Goal: Transaction & Acquisition: Purchase product/service

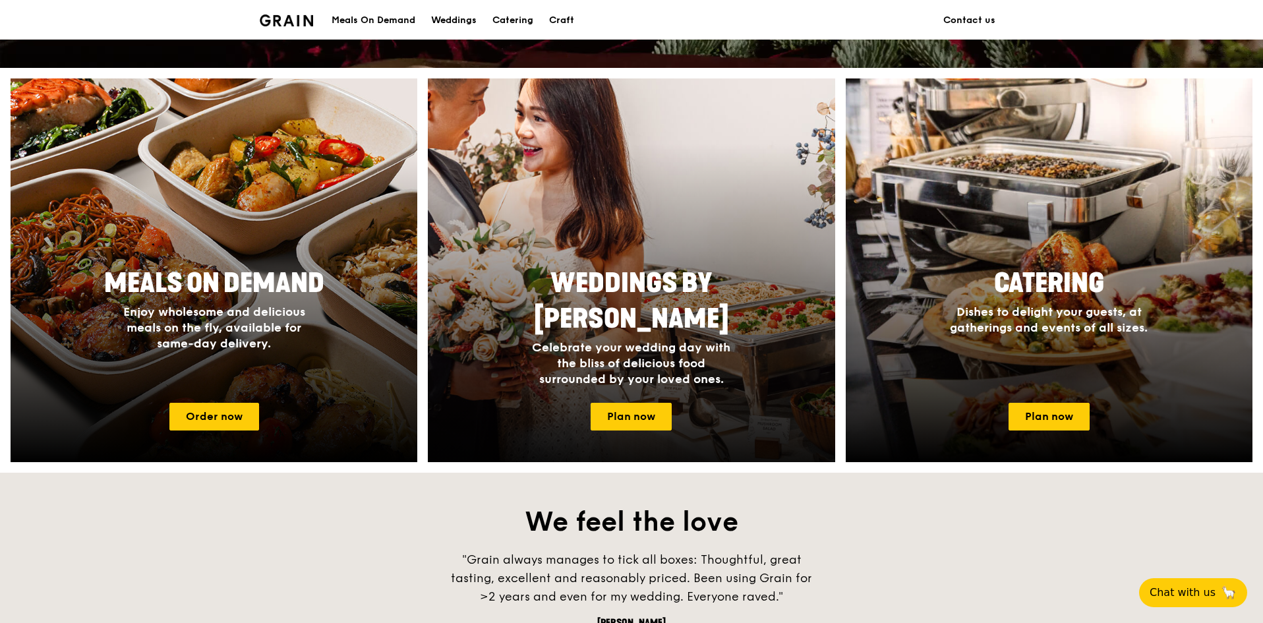
scroll to position [460, 0]
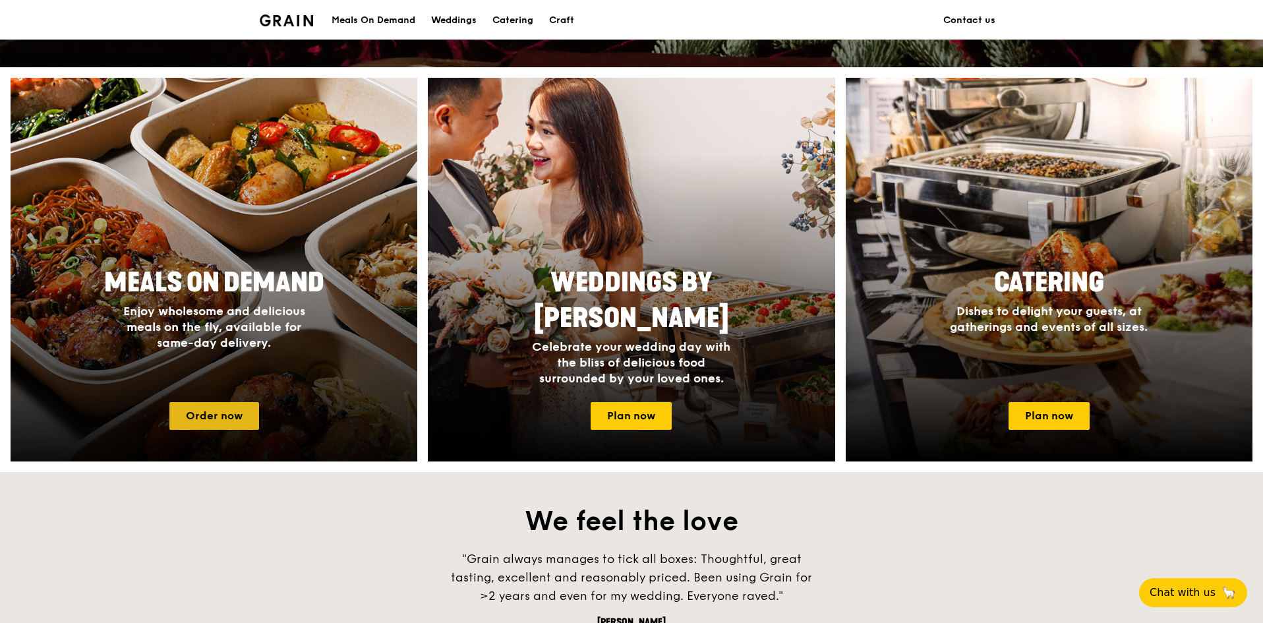
click at [224, 422] on link "Order now" at bounding box center [214, 416] width 90 height 28
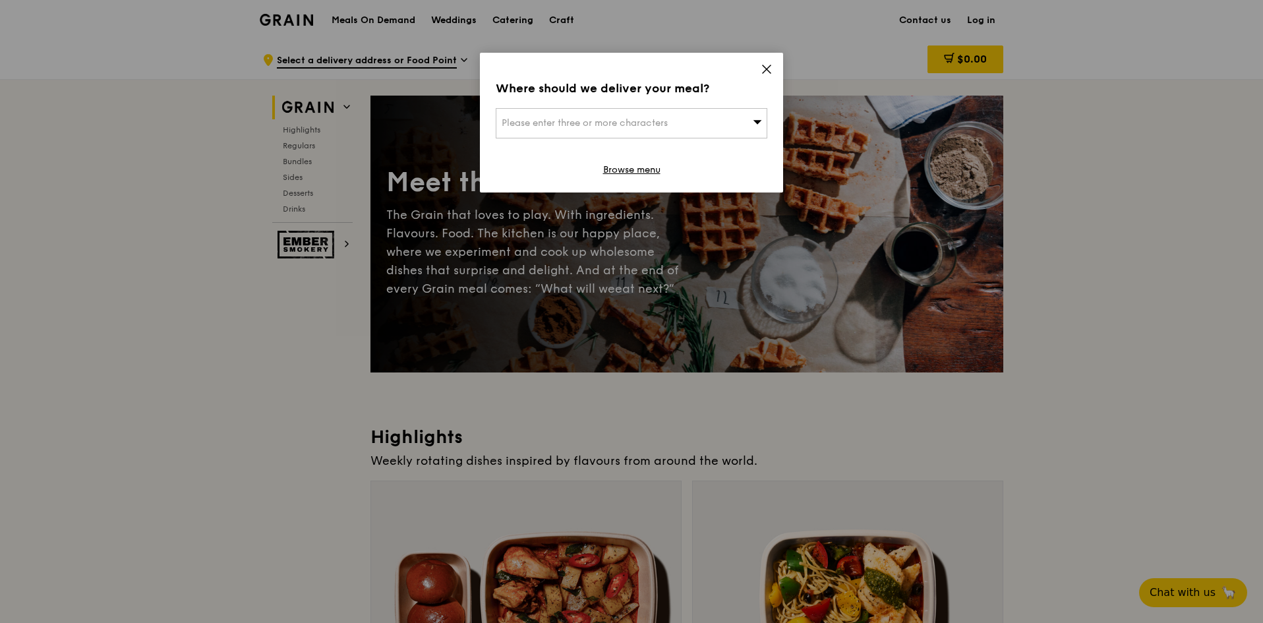
click at [764, 68] on icon at bounding box center [767, 69] width 12 height 12
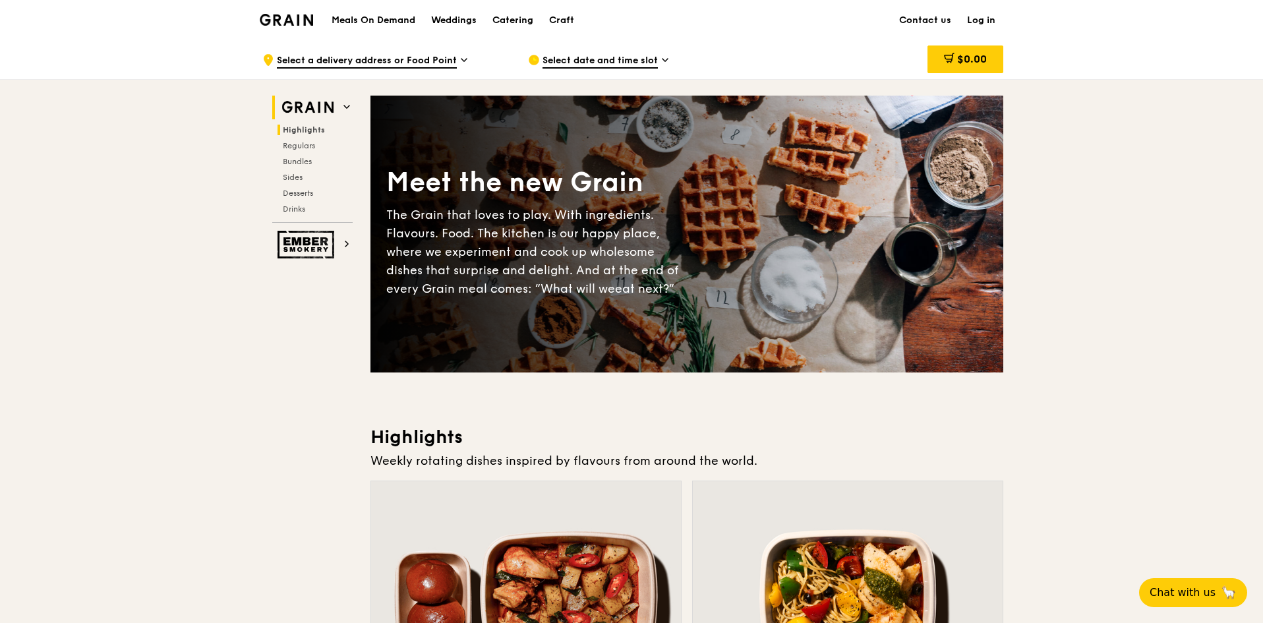
click at [311, 128] on span "Highlights" at bounding box center [304, 129] width 42 height 9
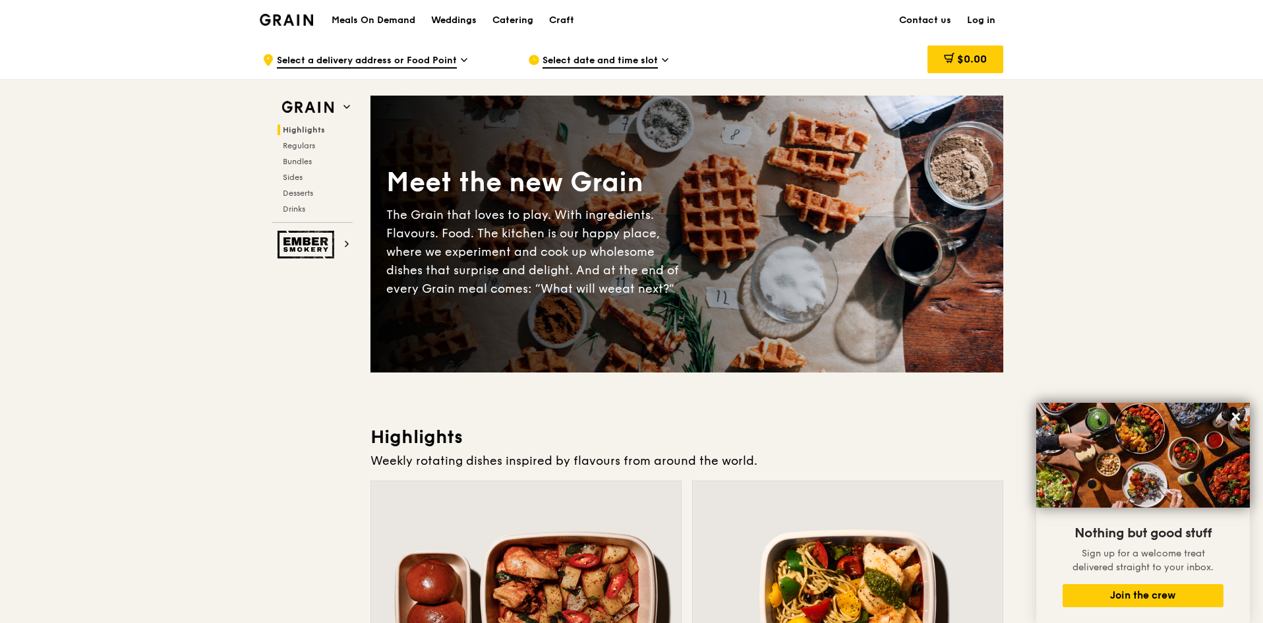
click at [372, 10] on div "Meals On Demand Weddings Catering Craft" at bounding box center [453, 20] width 258 height 40
click at [372, 16] on h1 "Meals On Demand" at bounding box center [374, 20] width 84 height 13
click at [379, 18] on h1 "Meals On Demand" at bounding box center [374, 20] width 84 height 13
click at [378, 18] on h1 "Meals On Demand" at bounding box center [374, 20] width 84 height 13
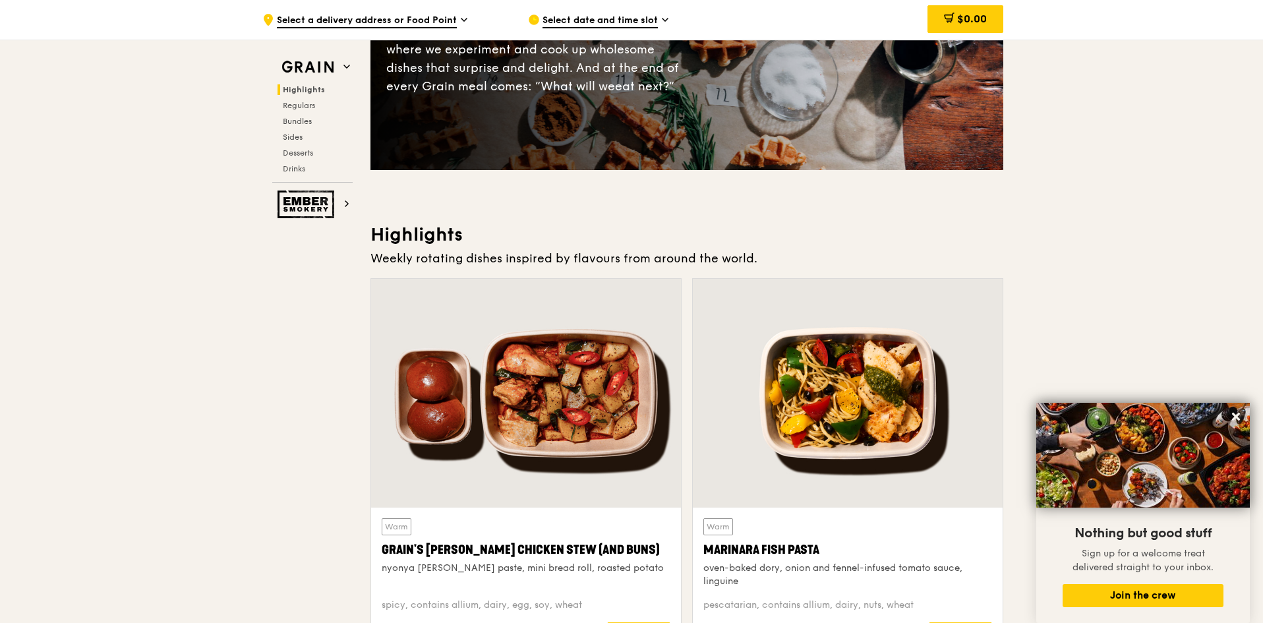
scroll to position [330, 0]
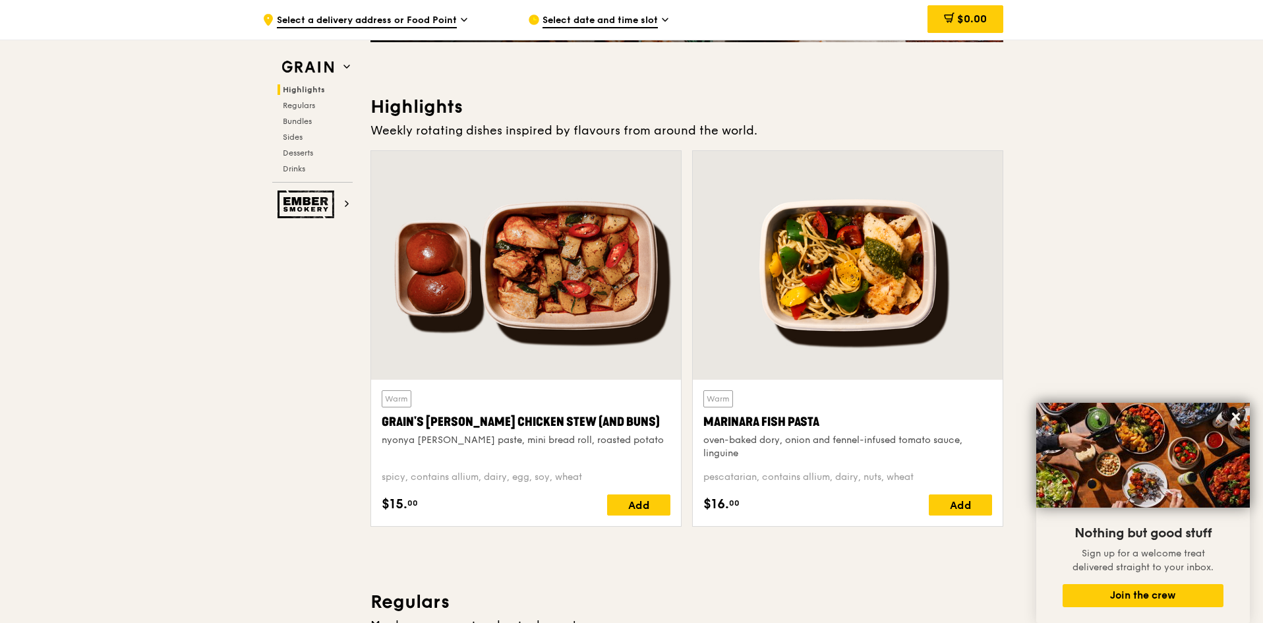
click at [305, 90] on span "Highlights" at bounding box center [304, 89] width 42 height 9
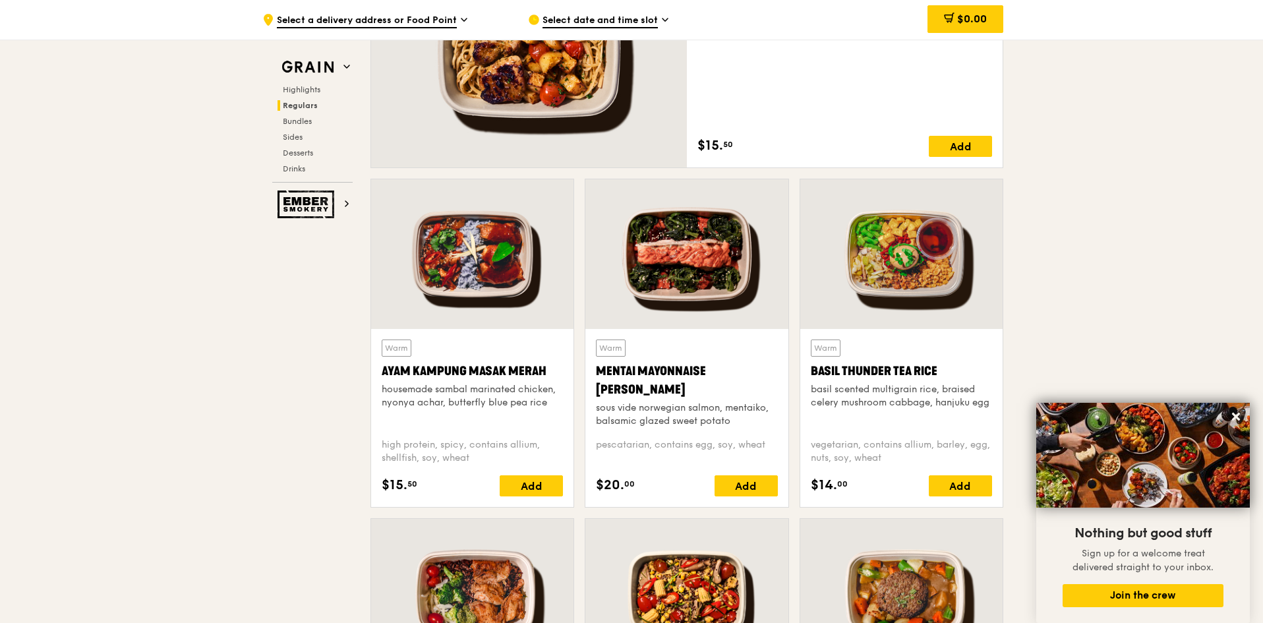
scroll to position [1030, 0]
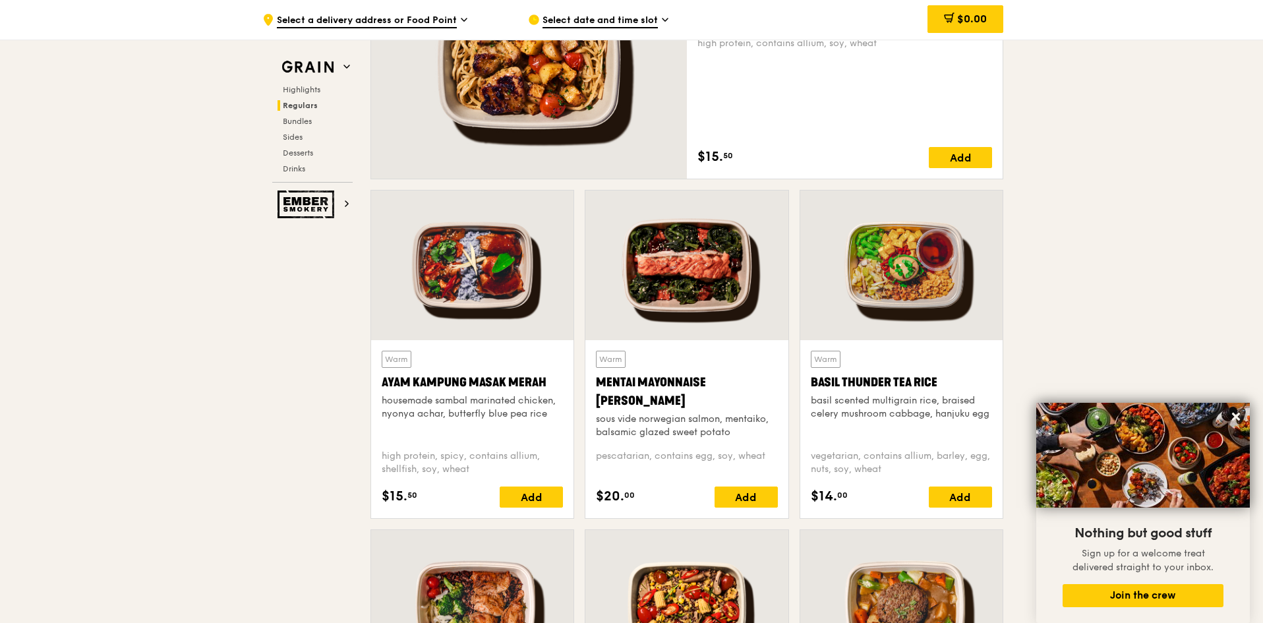
click at [732, 396] on div "Mentai Mayonnaise Aburi Salmon" at bounding box center [686, 391] width 181 height 37
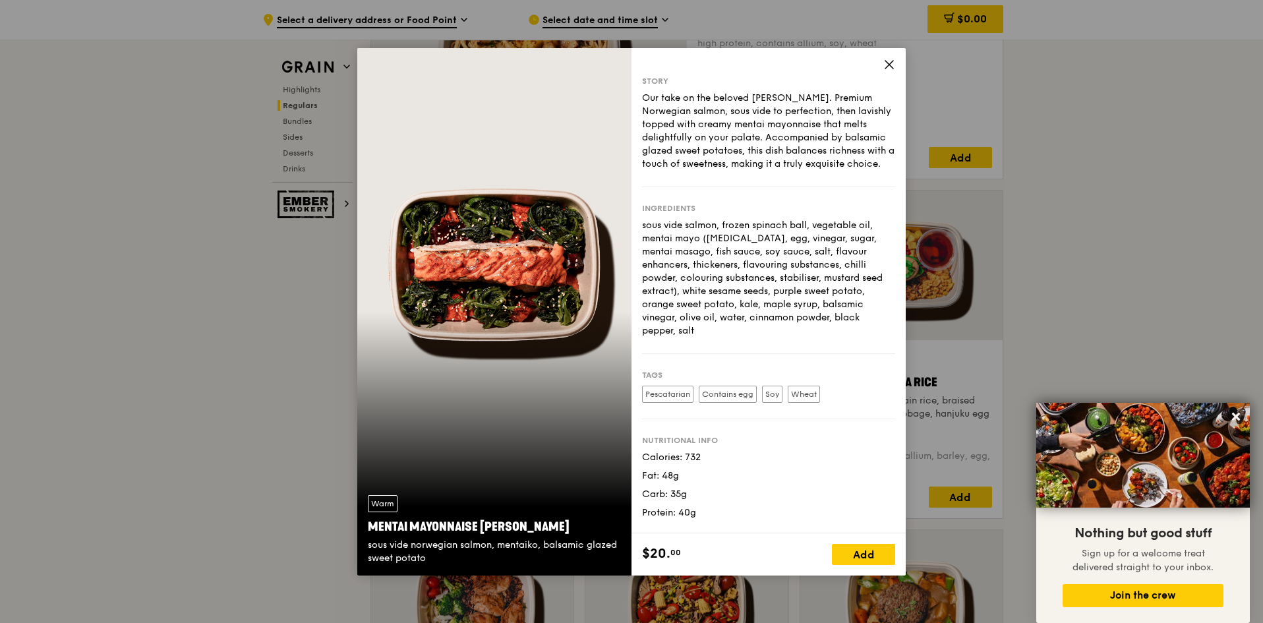
click at [885, 73] on span at bounding box center [889, 66] width 12 height 15
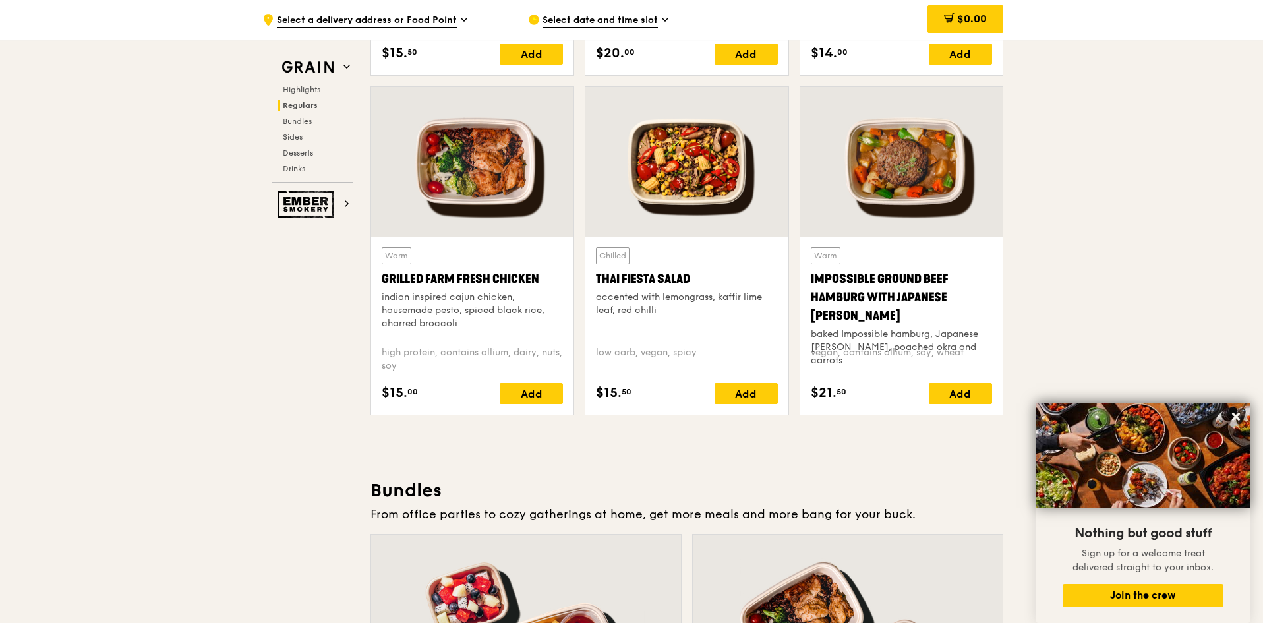
scroll to position [1454, 0]
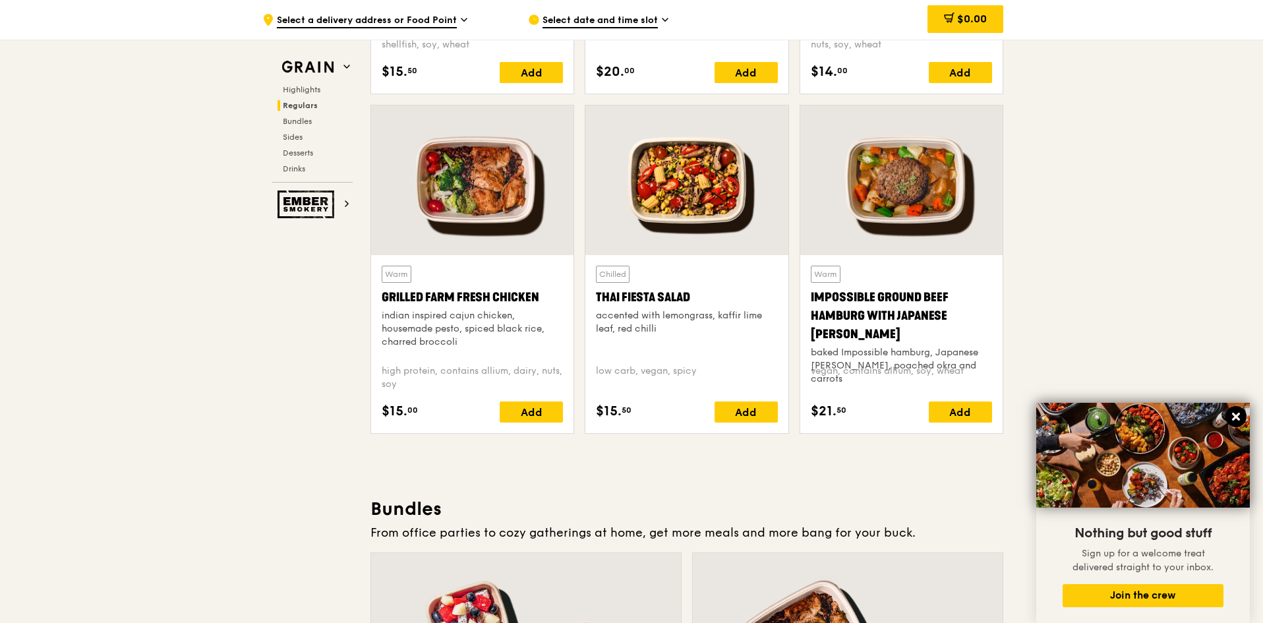
click at [1236, 415] on icon at bounding box center [1236, 417] width 12 height 12
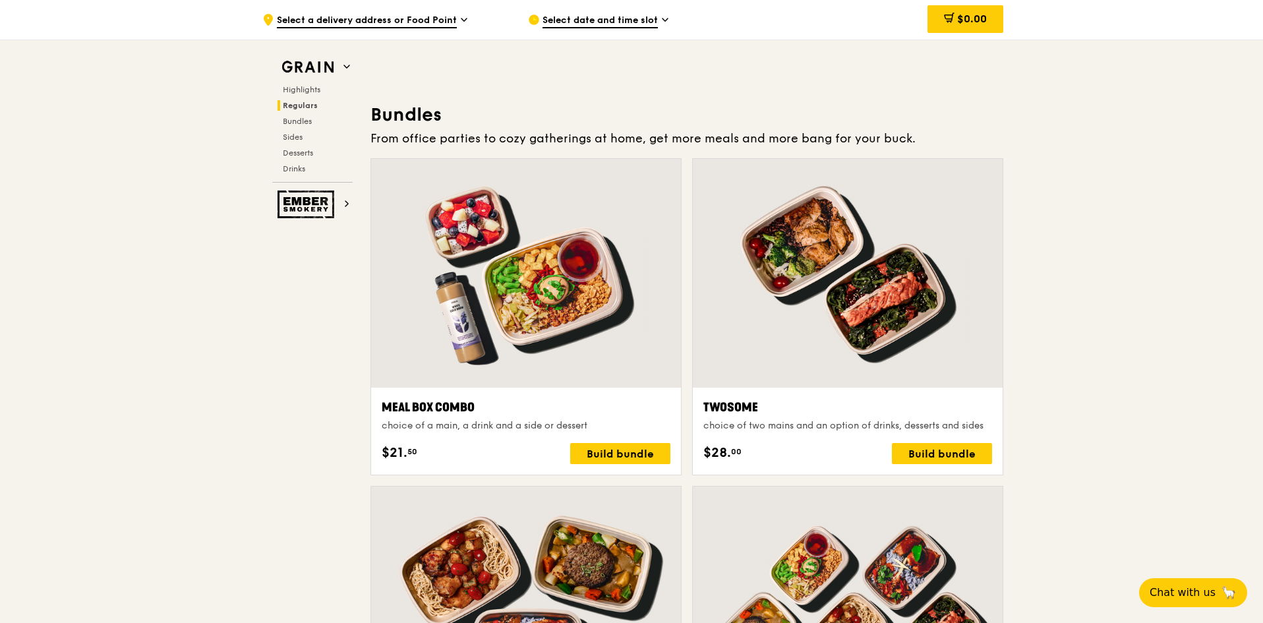
scroll to position [1849, 0]
click at [550, 415] on div "Meal Box Combo" at bounding box center [526, 407] width 289 height 18
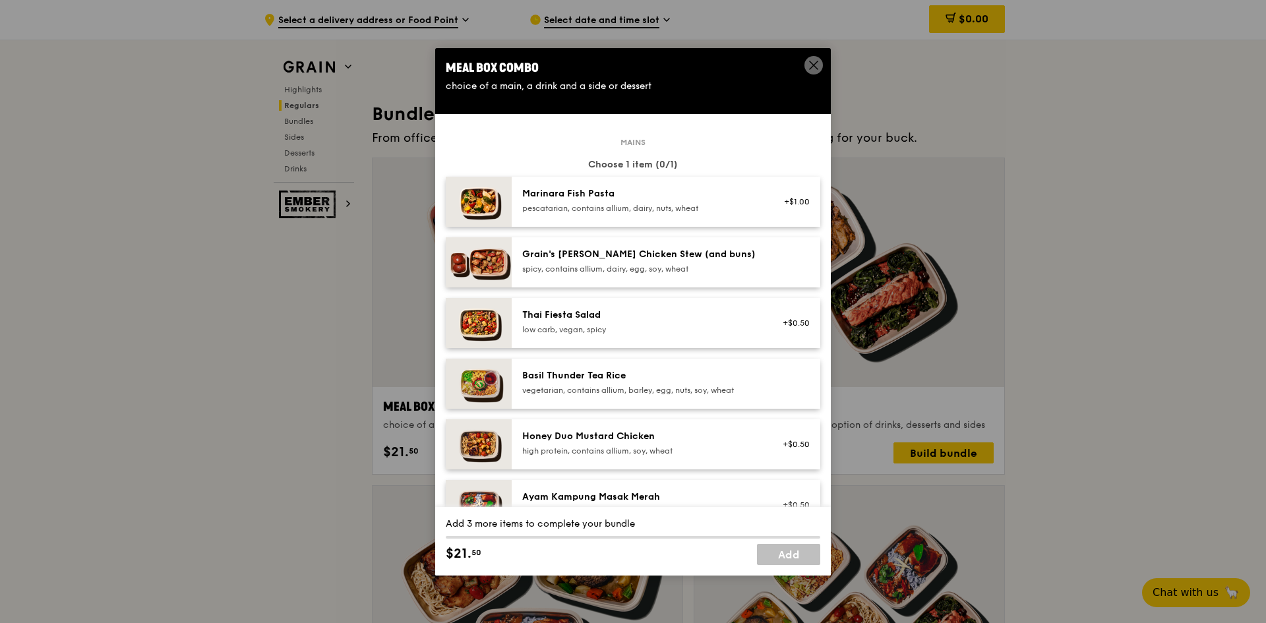
click at [812, 63] on icon at bounding box center [814, 65] width 12 height 12
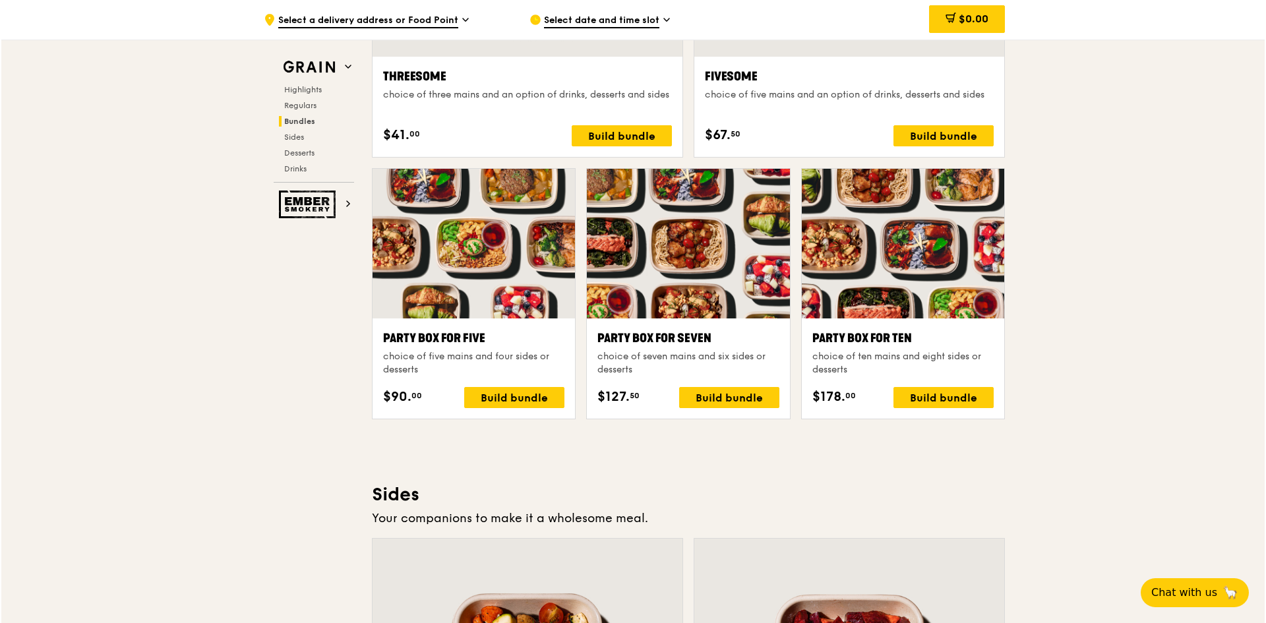
scroll to position [2508, 0]
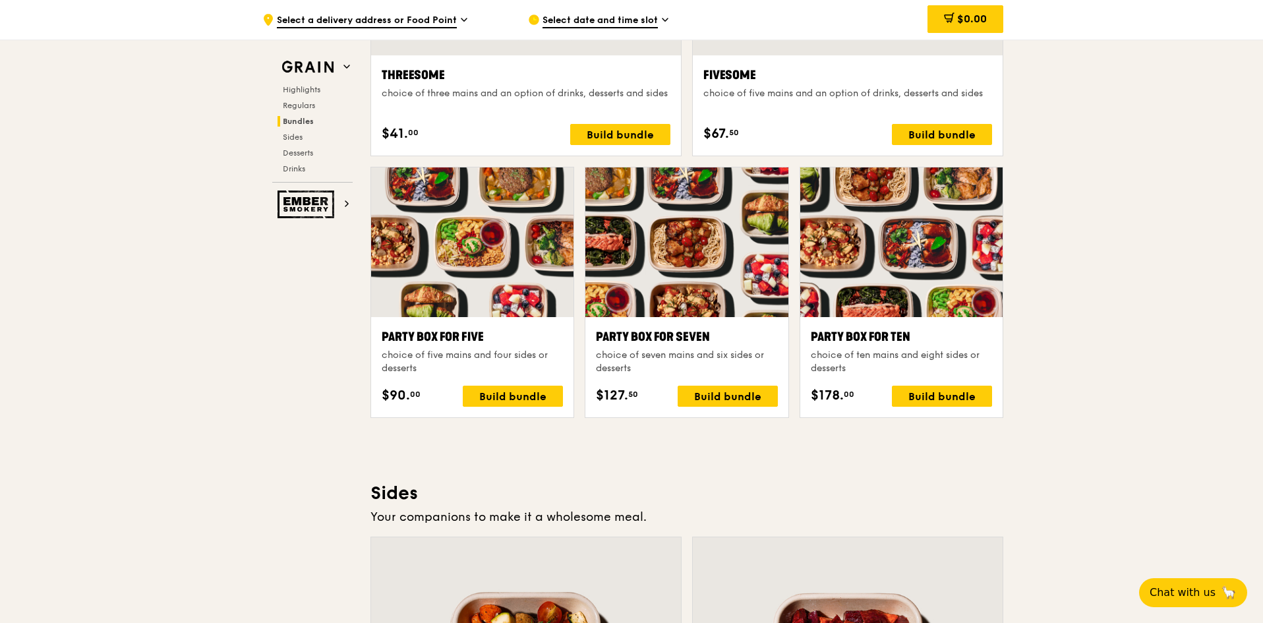
click at [860, 343] on div "Party Box for Ten" at bounding box center [901, 337] width 181 height 18
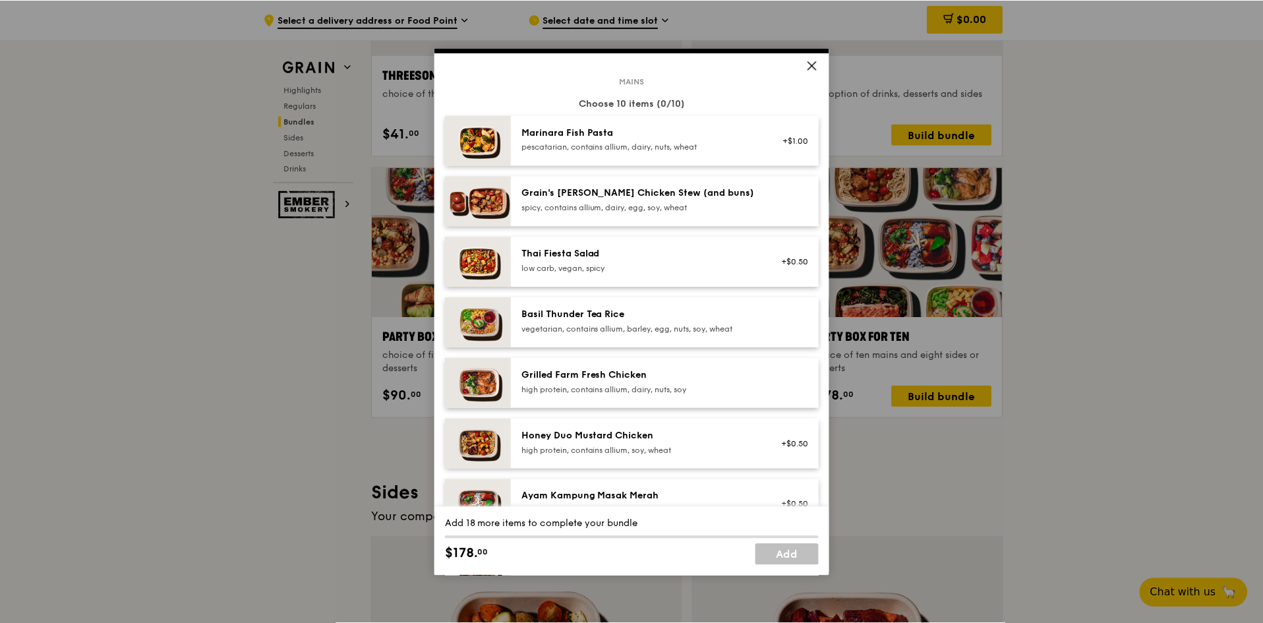
scroll to position [0, 0]
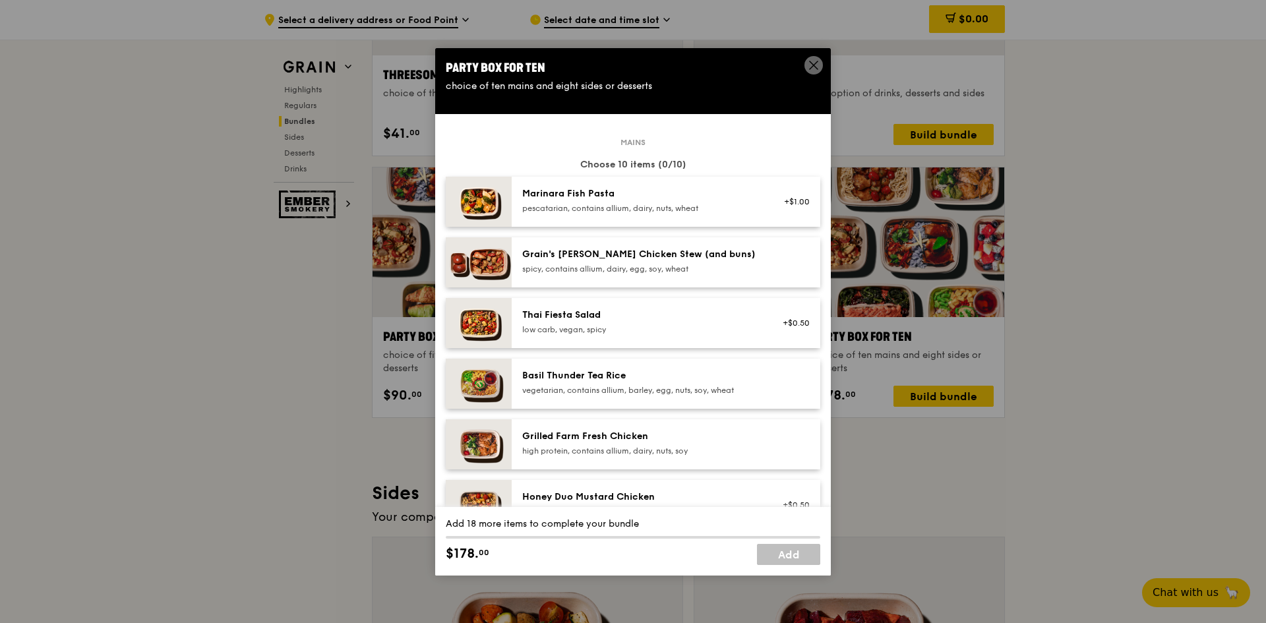
click at [810, 64] on icon at bounding box center [814, 65] width 12 height 12
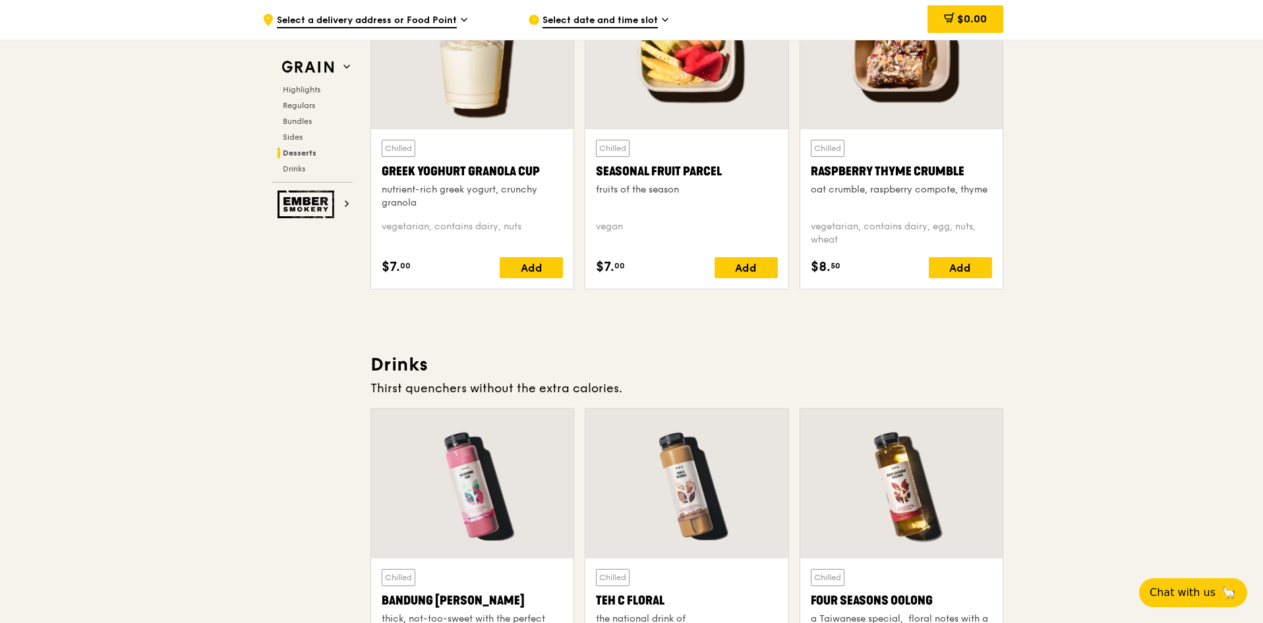
scroll to position [4262, 0]
drag, startPoint x: 1223, startPoint y: 506, endPoint x: 1244, endPoint y: 494, distance: 24.5
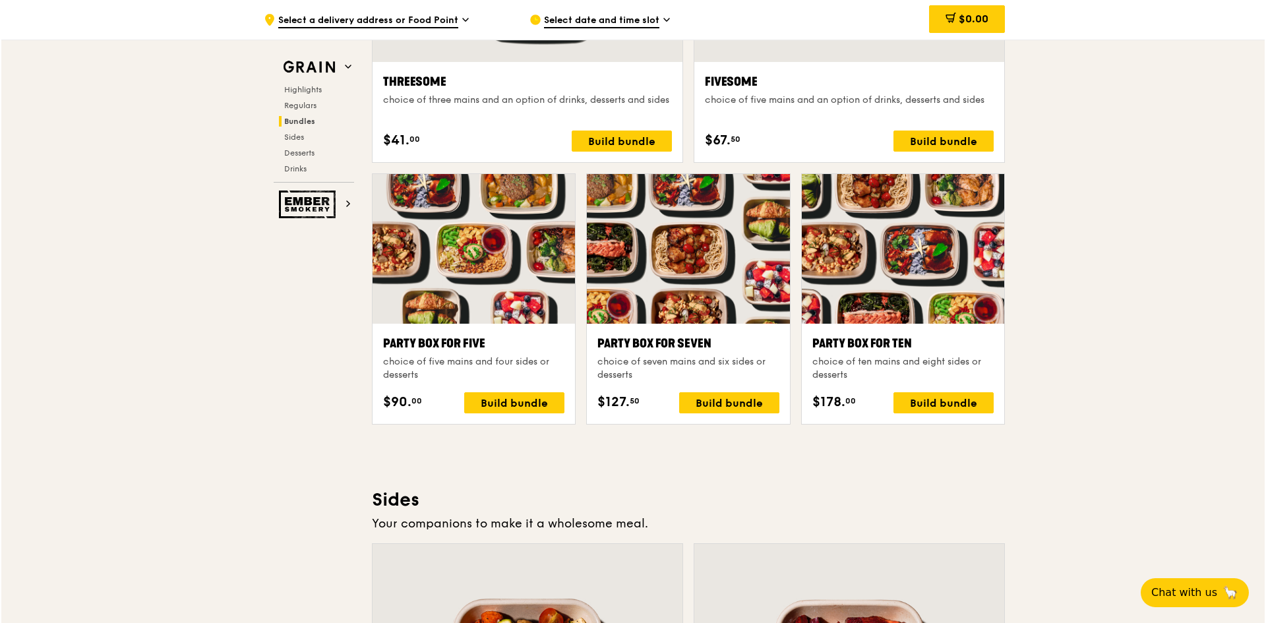
scroll to position [2502, 0]
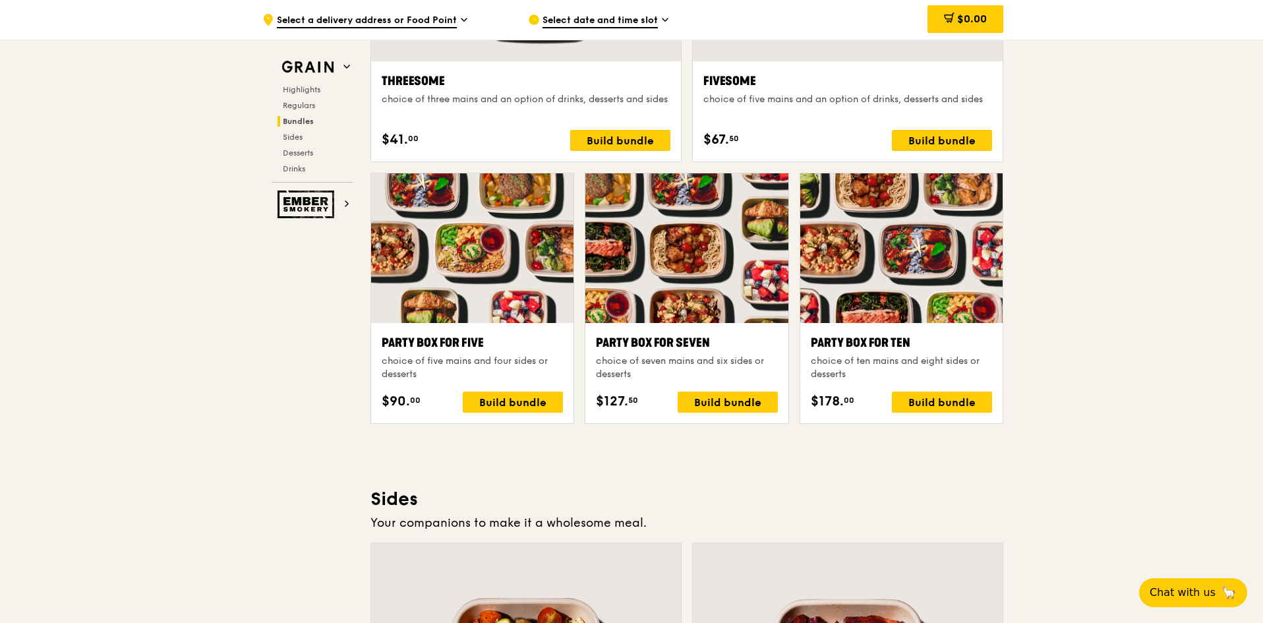
click at [914, 359] on div "choice of ten mains and eight sides or desserts" at bounding box center [901, 368] width 181 height 26
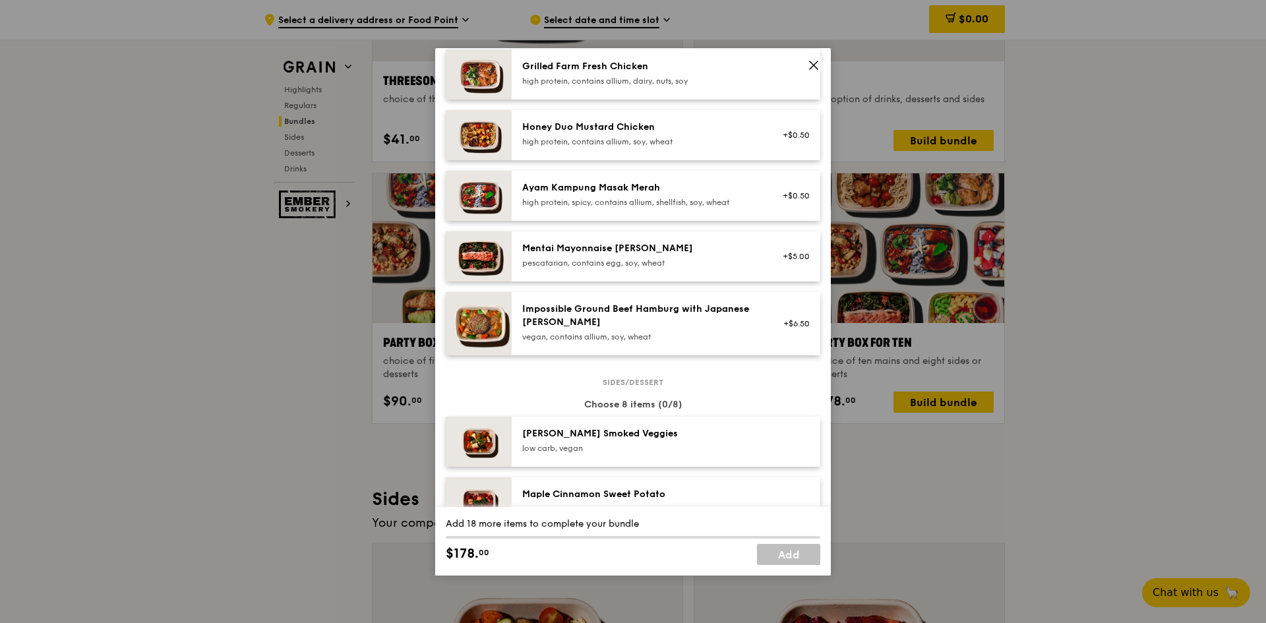
scroll to position [372, 0]
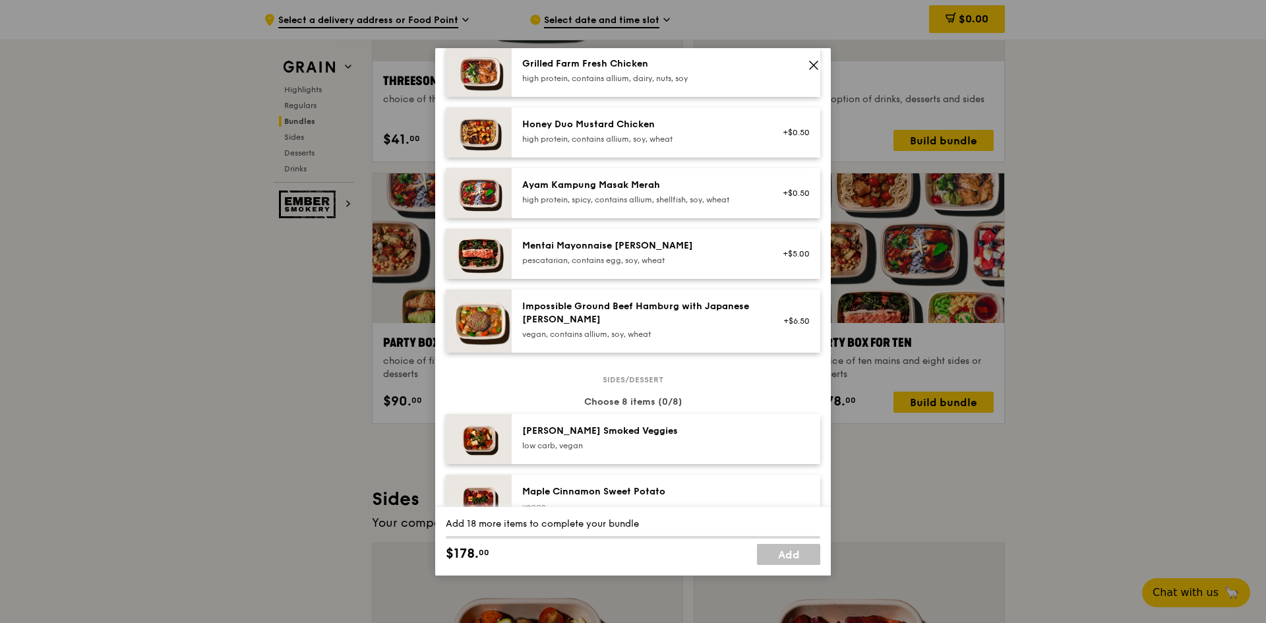
click at [485, 131] on img at bounding box center [479, 132] width 66 height 50
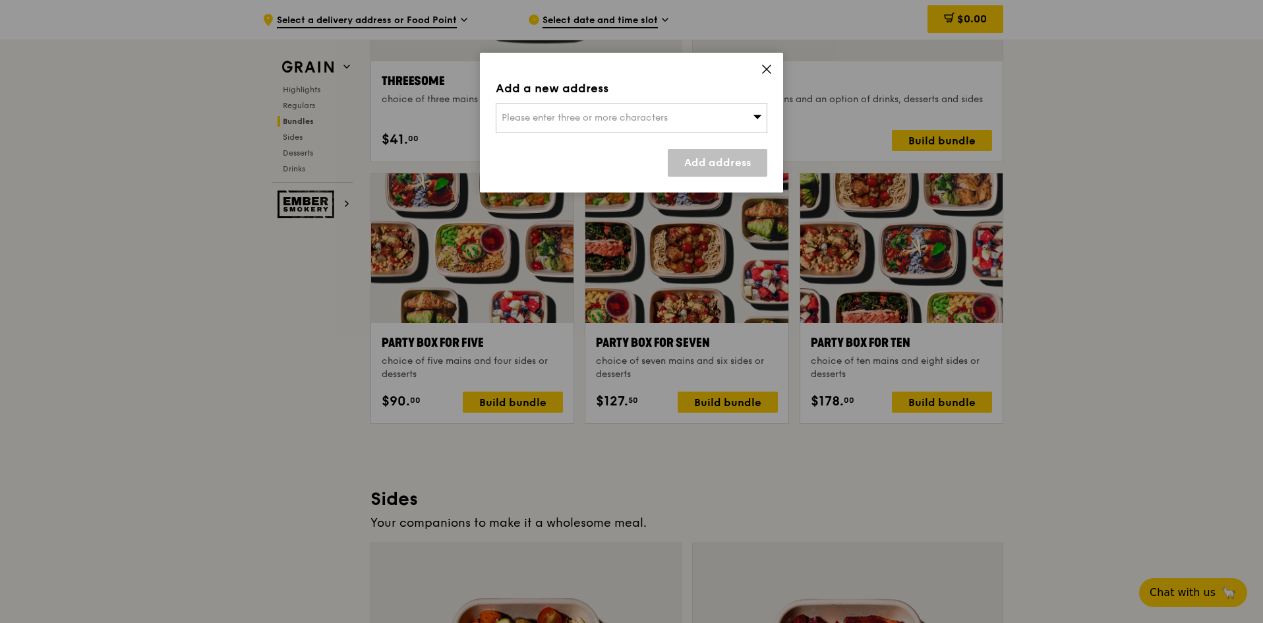
click at [768, 69] on icon at bounding box center [767, 69] width 12 height 12
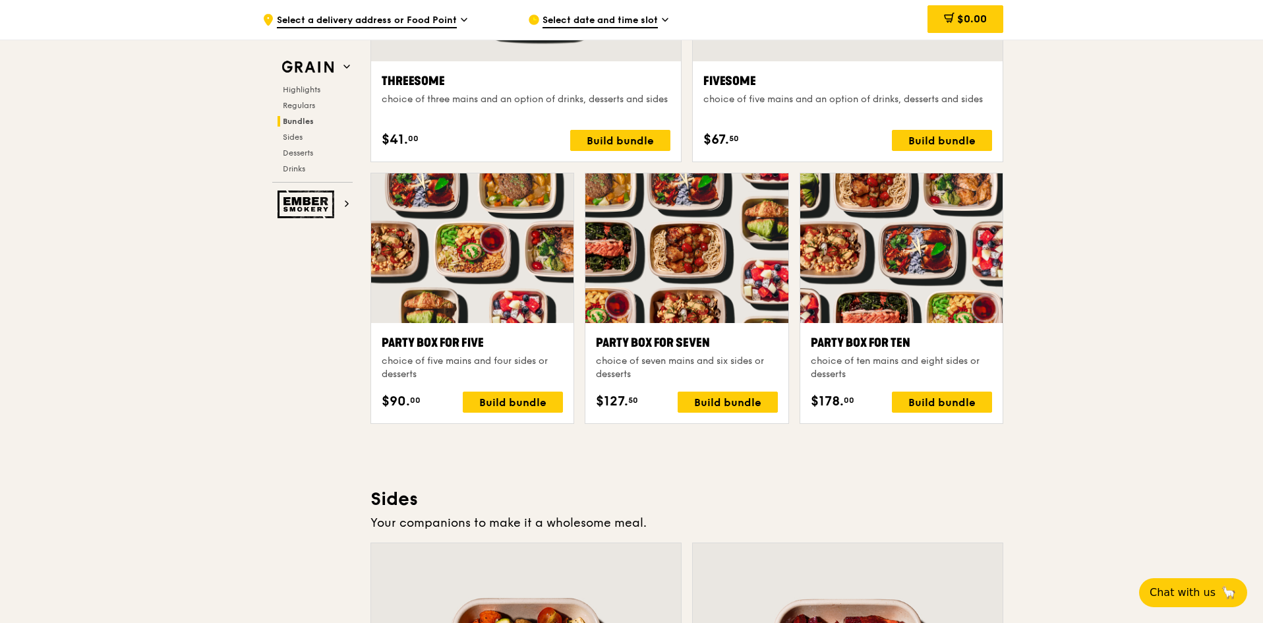
click at [901, 353] on div "Party Box for Ten choice of ten mains and eight sides or desserts" at bounding box center [901, 357] width 181 height 47
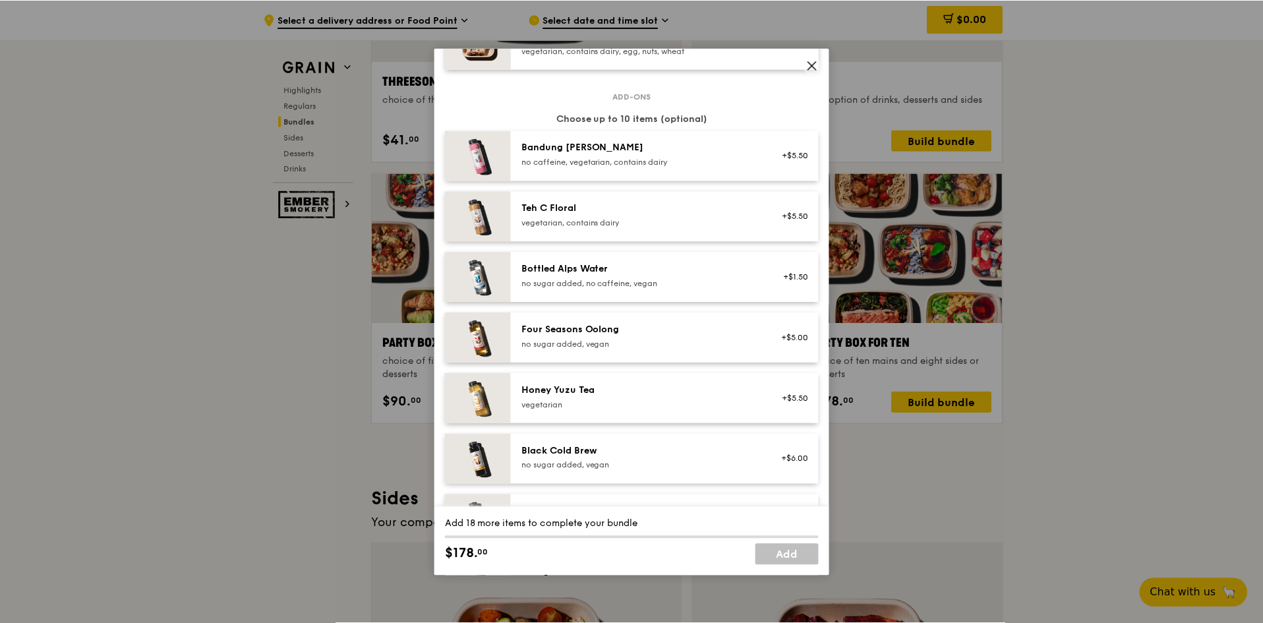
scroll to position [1498, 0]
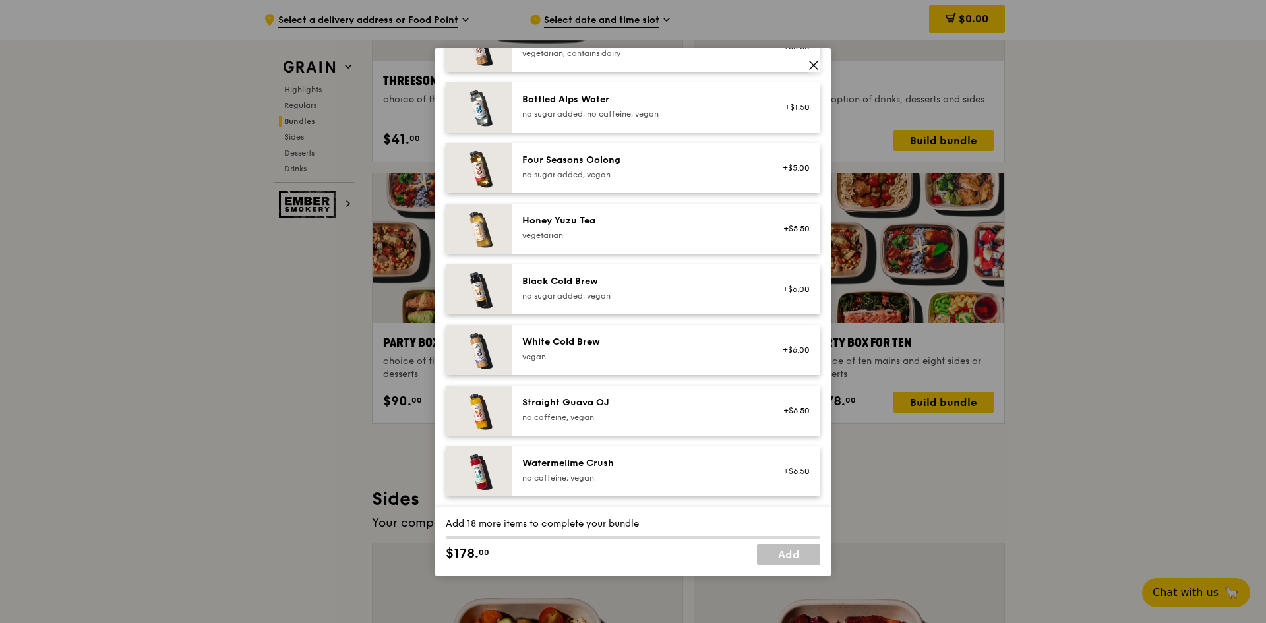
click at [820, 64] on span at bounding box center [813, 65] width 18 height 18
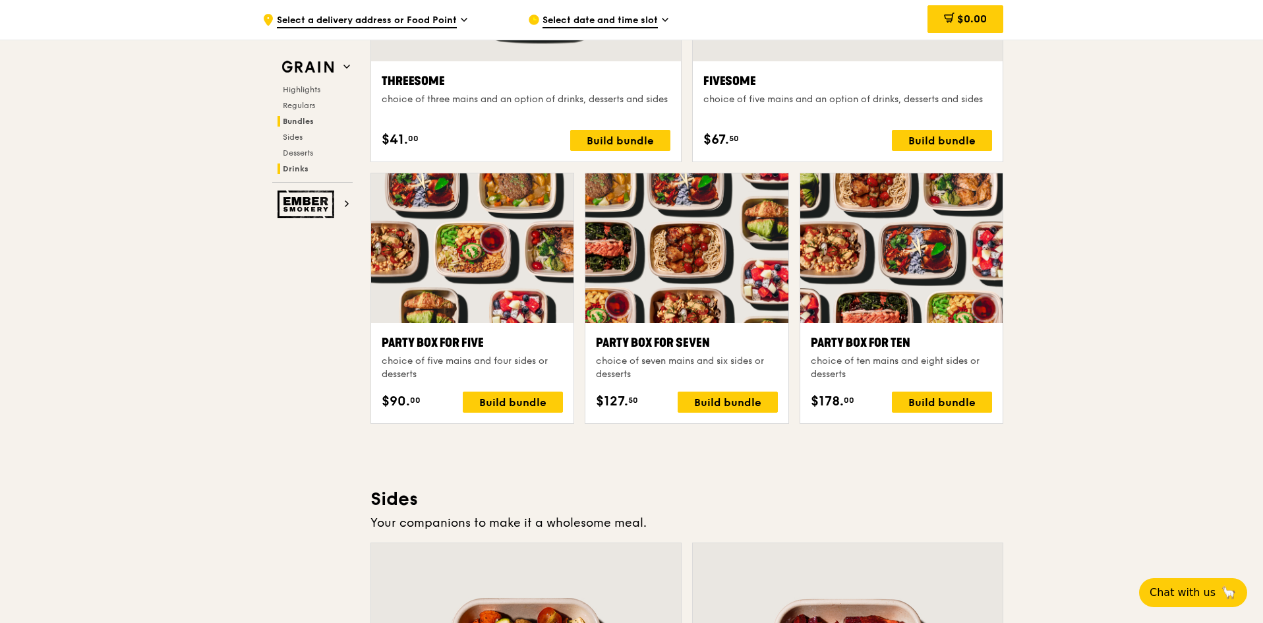
click at [290, 167] on span "Drinks" at bounding box center [296, 168] width 26 height 9
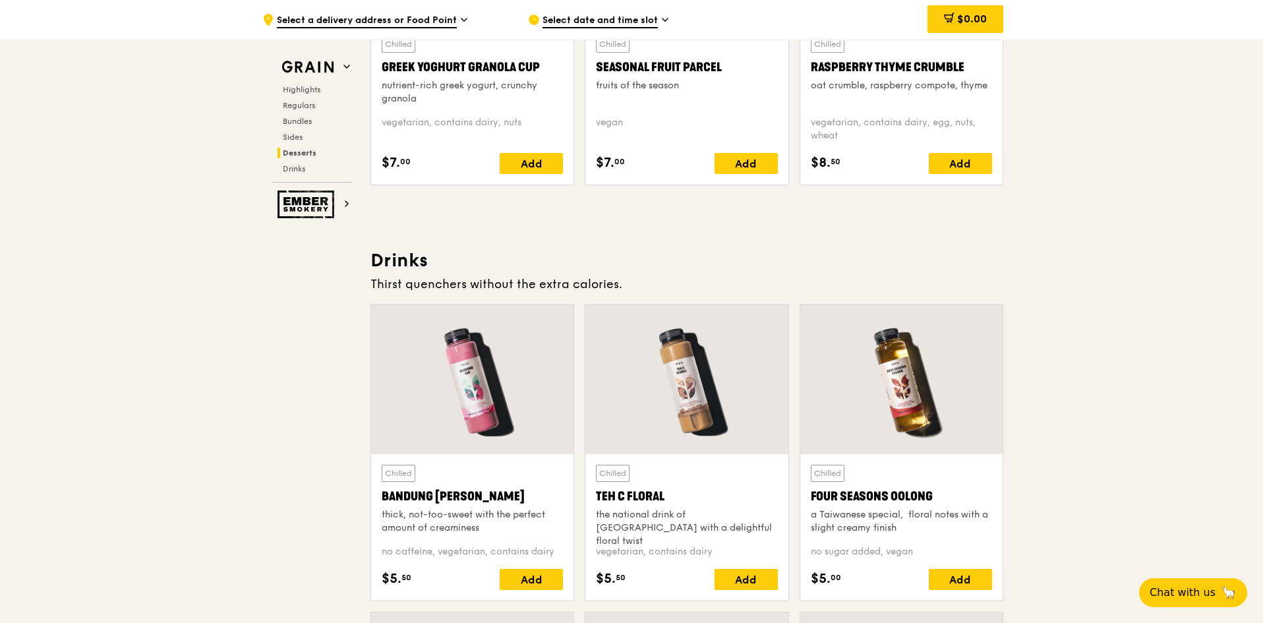
scroll to position [4365, 0]
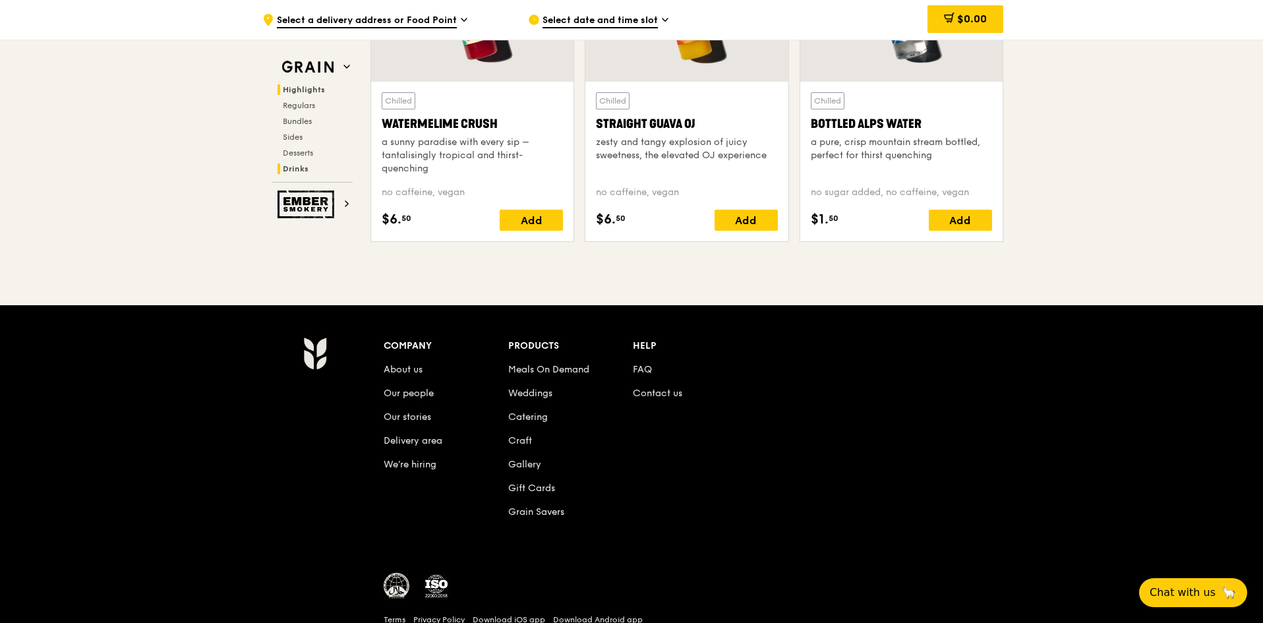
click at [311, 92] on span "Highlights" at bounding box center [304, 89] width 42 height 9
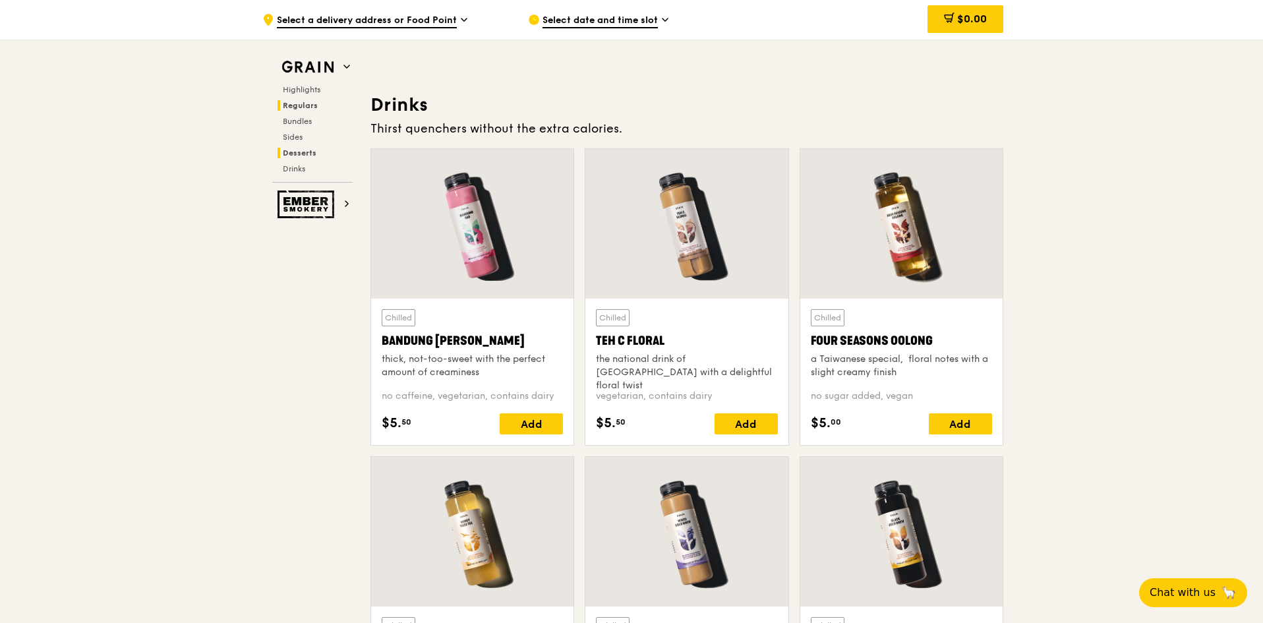
scroll to position [4522, 0]
click at [295, 84] on div "Grain Highlights Regulars Bundles Sides Desserts Drinks" at bounding box center [312, 118] width 80 height 127
click at [294, 87] on span "Highlights" at bounding box center [304, 89] width 42 height 9
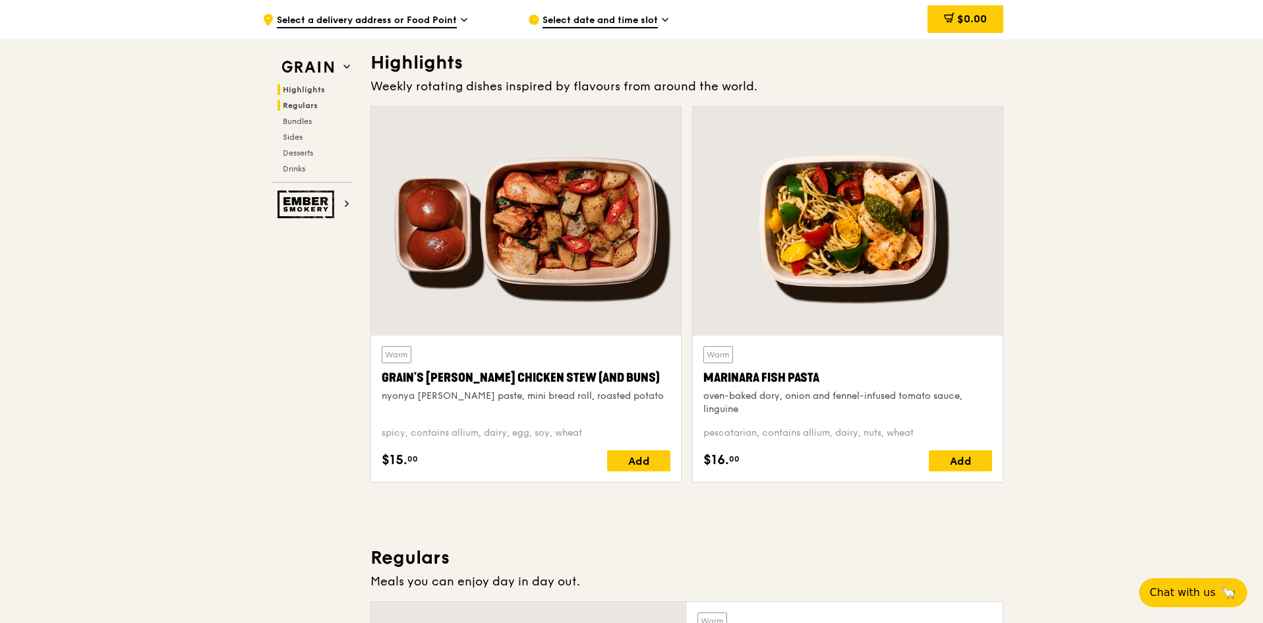
scroll to position [372, 0]
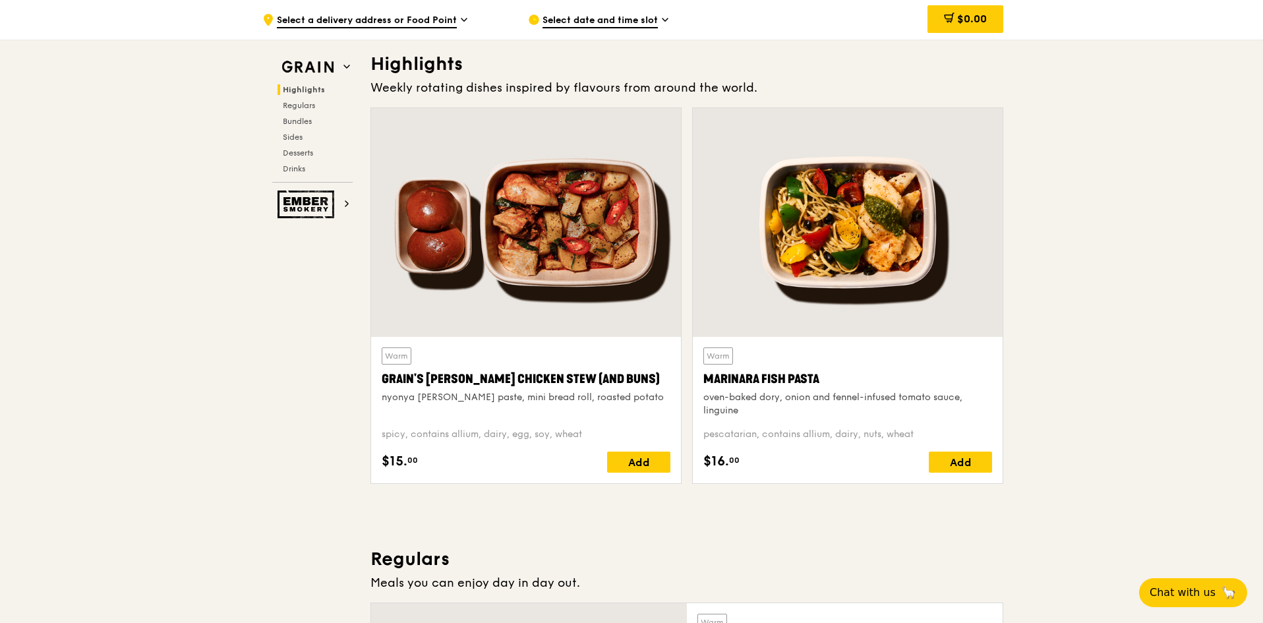
click at [304, 86] on span "Highlights" at bounding box center [304, 89] width 42 height 9
click at [300, 105] on span "Regulars" at bounding box center [300, 105] width 35 height 9
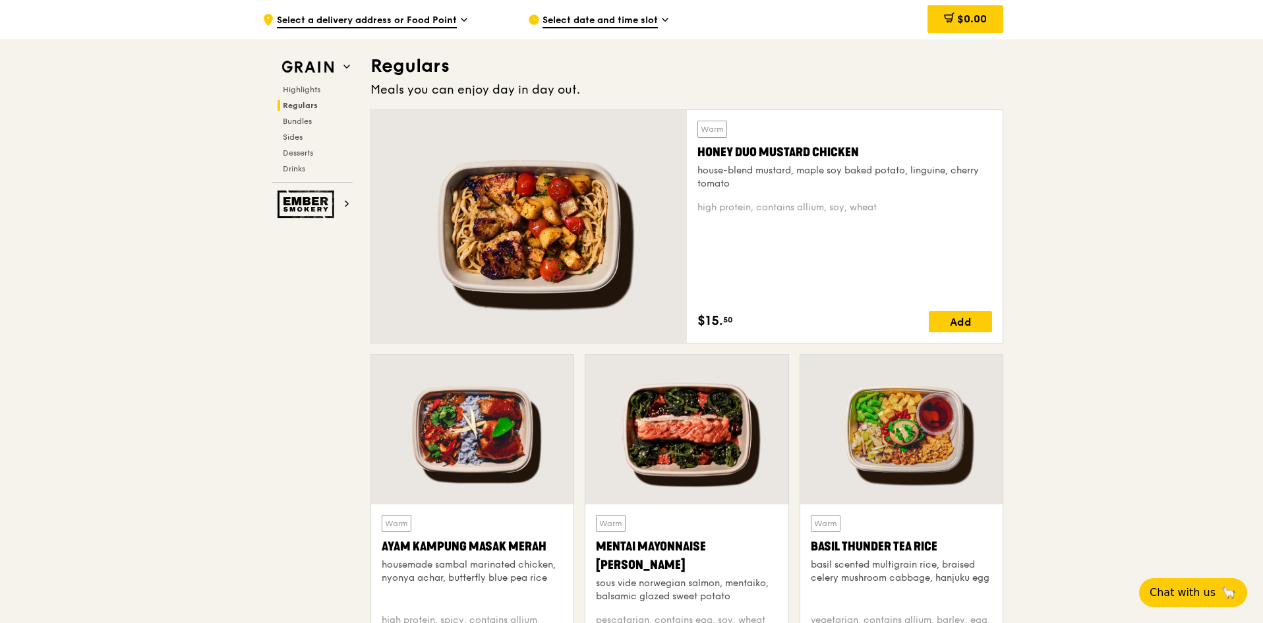
scroll to position [867, 0]
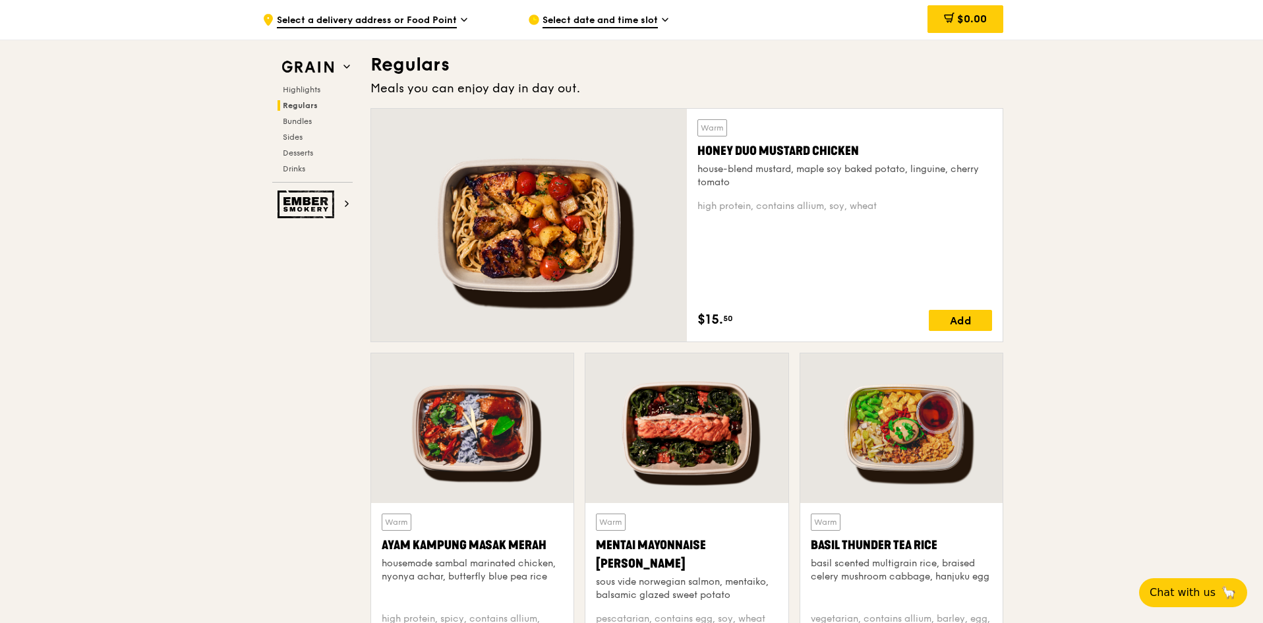
click at [300, 105] on span "Regulars" at bounding box center [300, 105] width 35 height 9
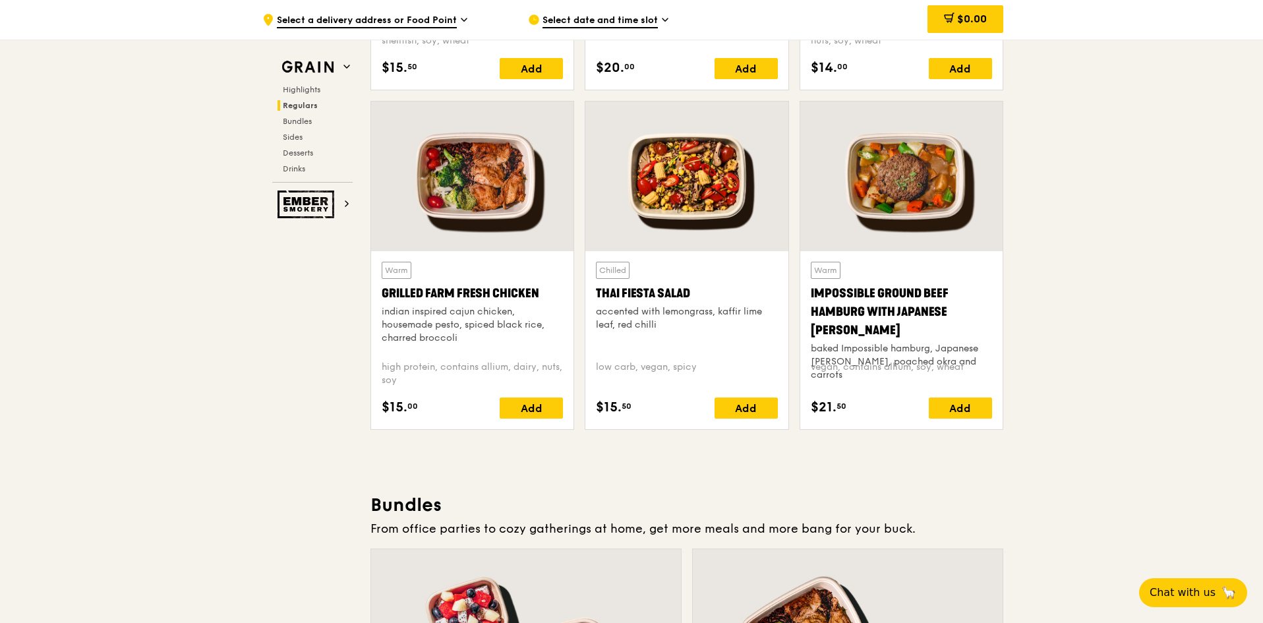
scroll to position [1460, 0]
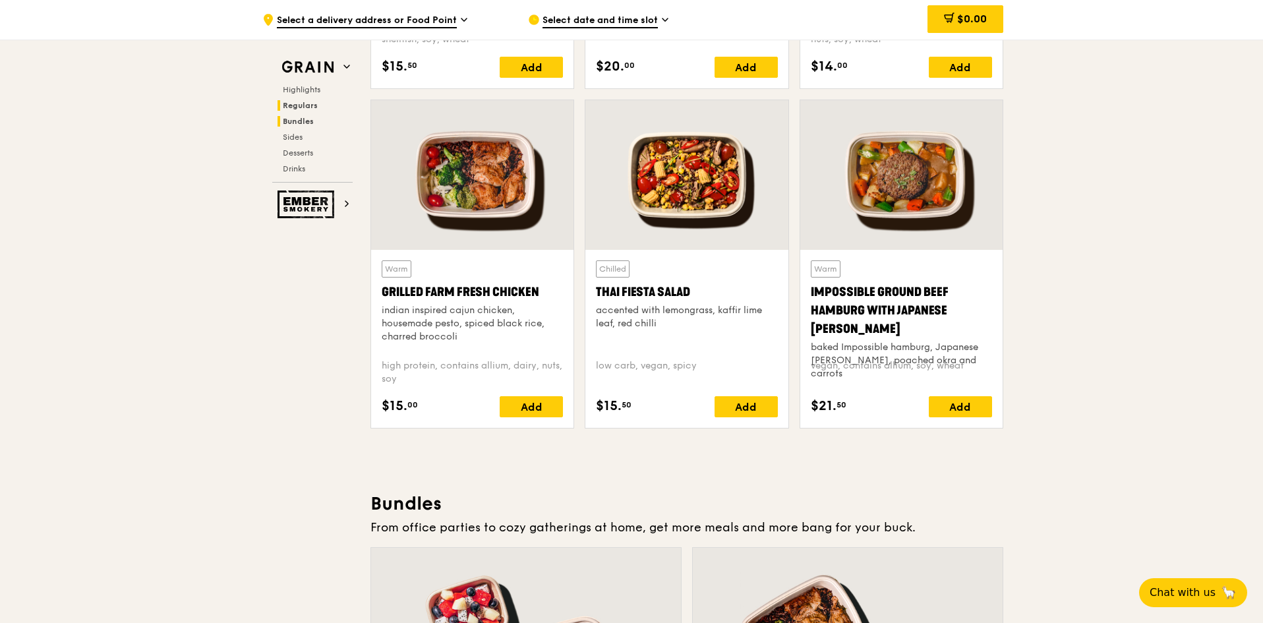
click at [305, 119] on span "Bundles" at bounding box center [298, 121] width 31 height 9
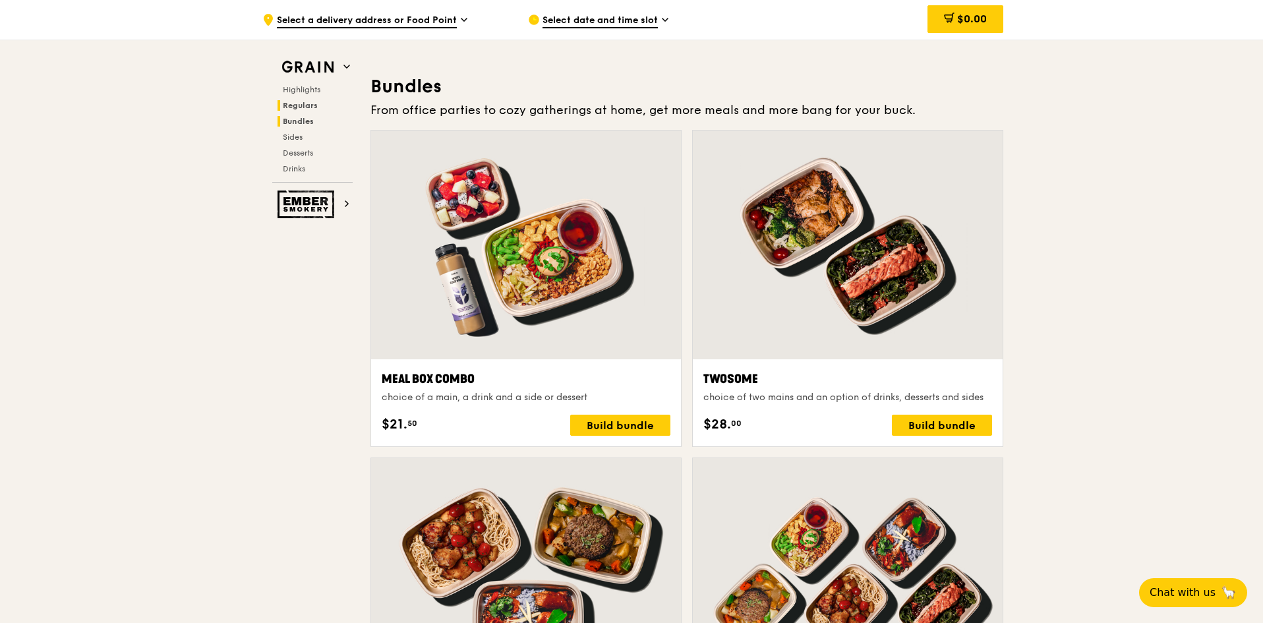
scroll to position [1899, 0]
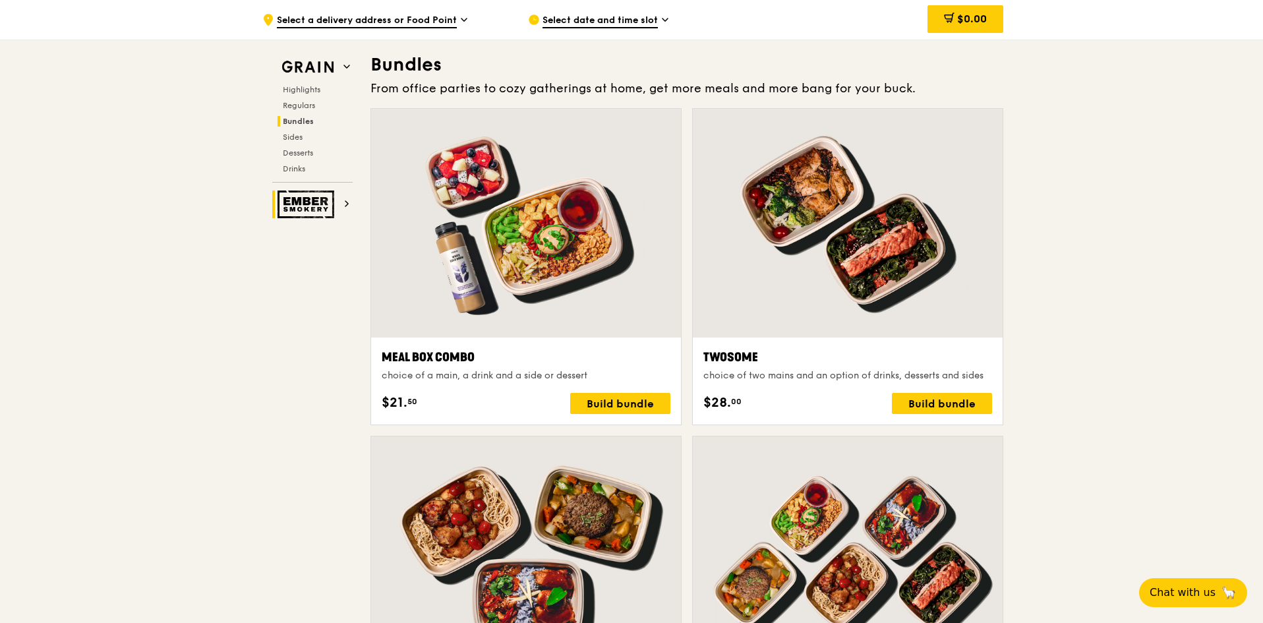
click at [321, 206] on img at bounding box center [308, 205] width 61 height 28
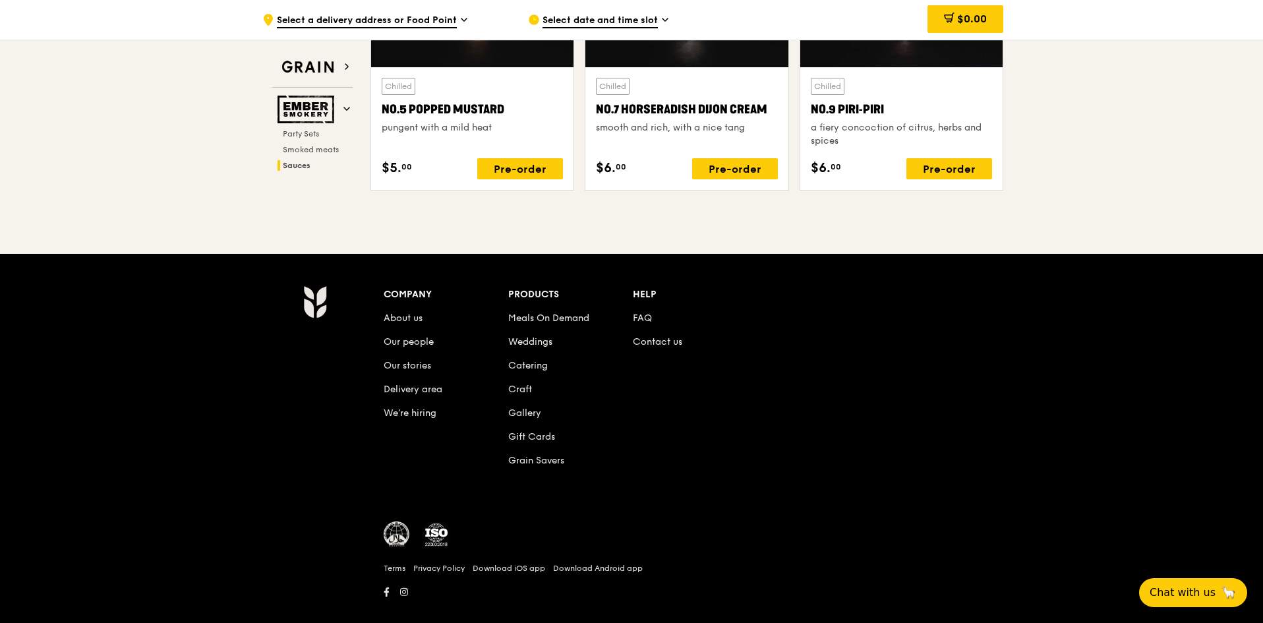
scroll to position [1536, 0]
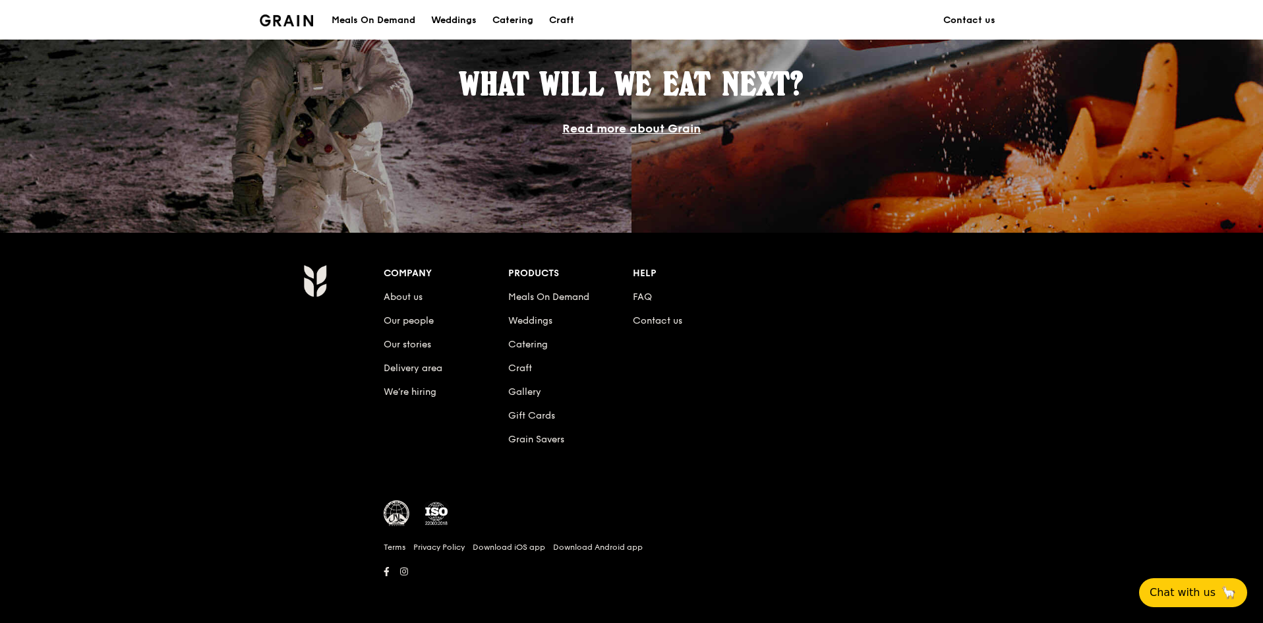
scroll to position [460, 0]
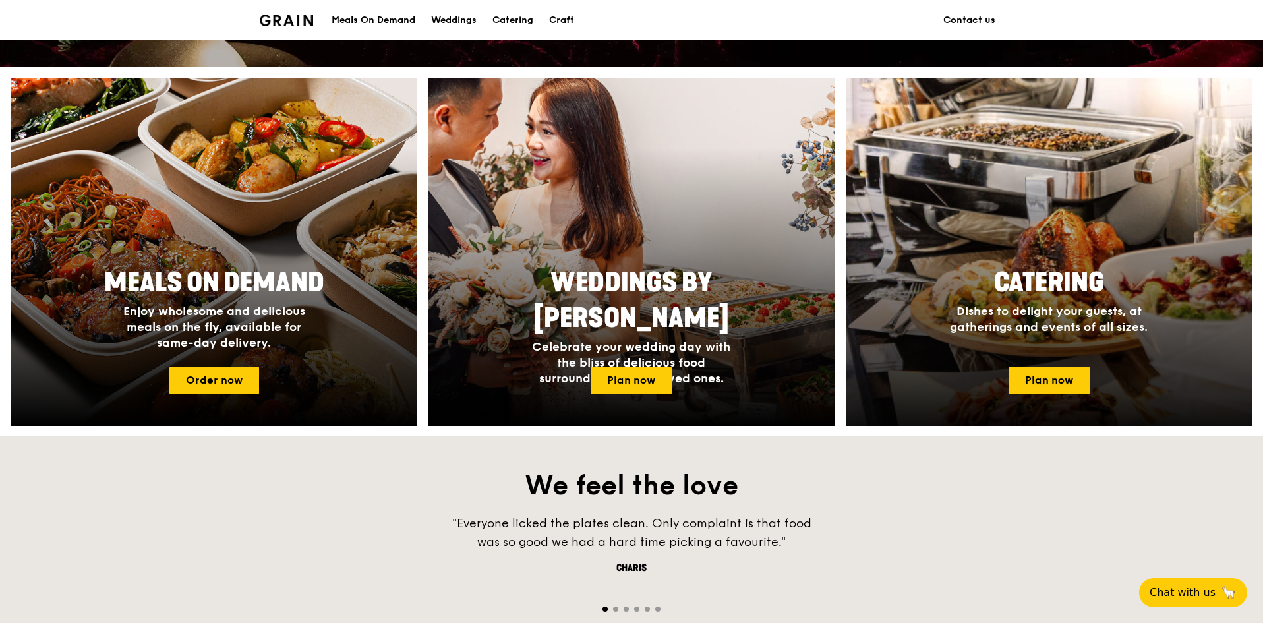
click at [1097, 315] on span "Dishes to delight your guests, at gatherings and events of all sizes." at bounding box center [1049, 319] width 198 height 30
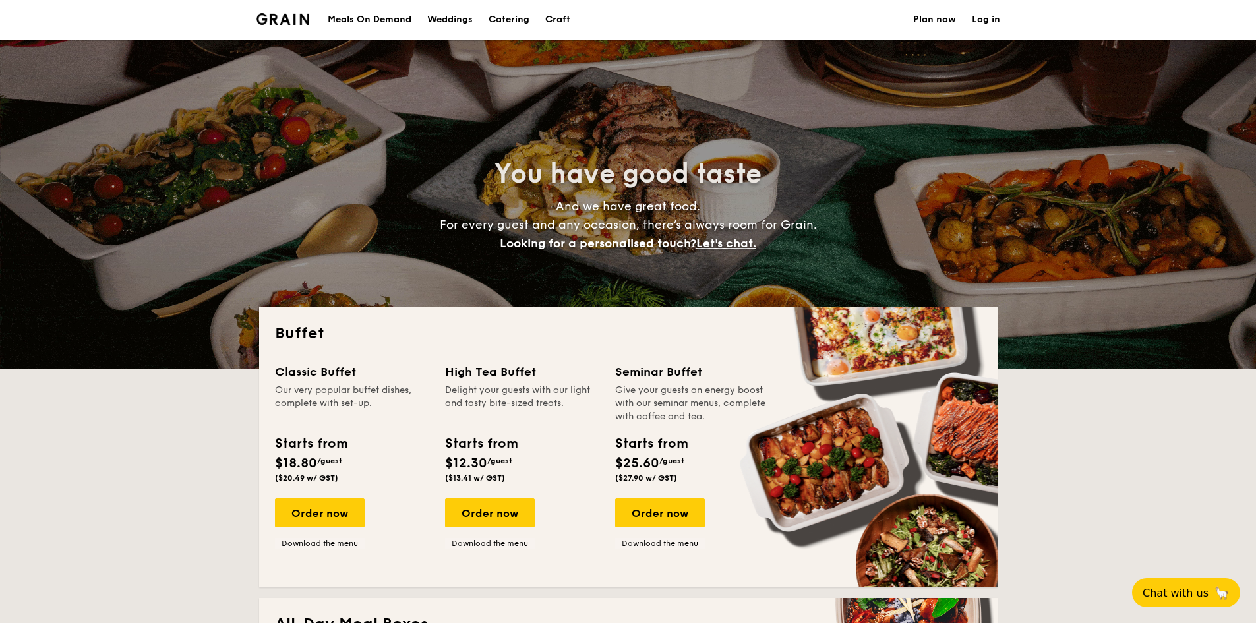
select select
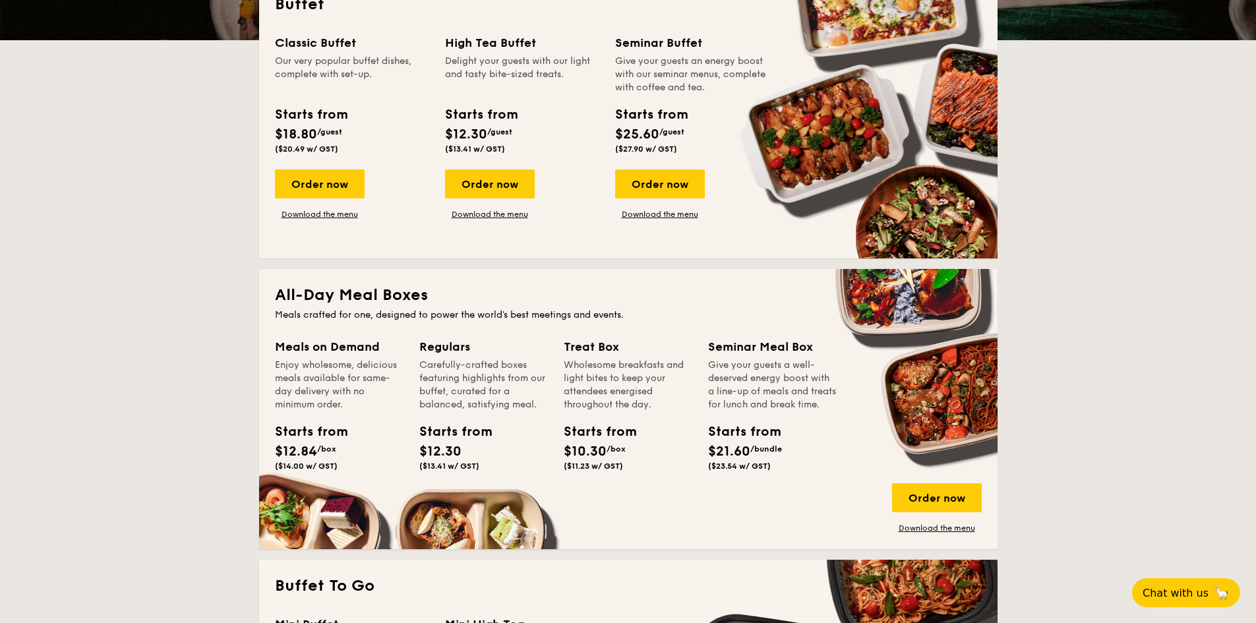
scroll to position [330, 0]
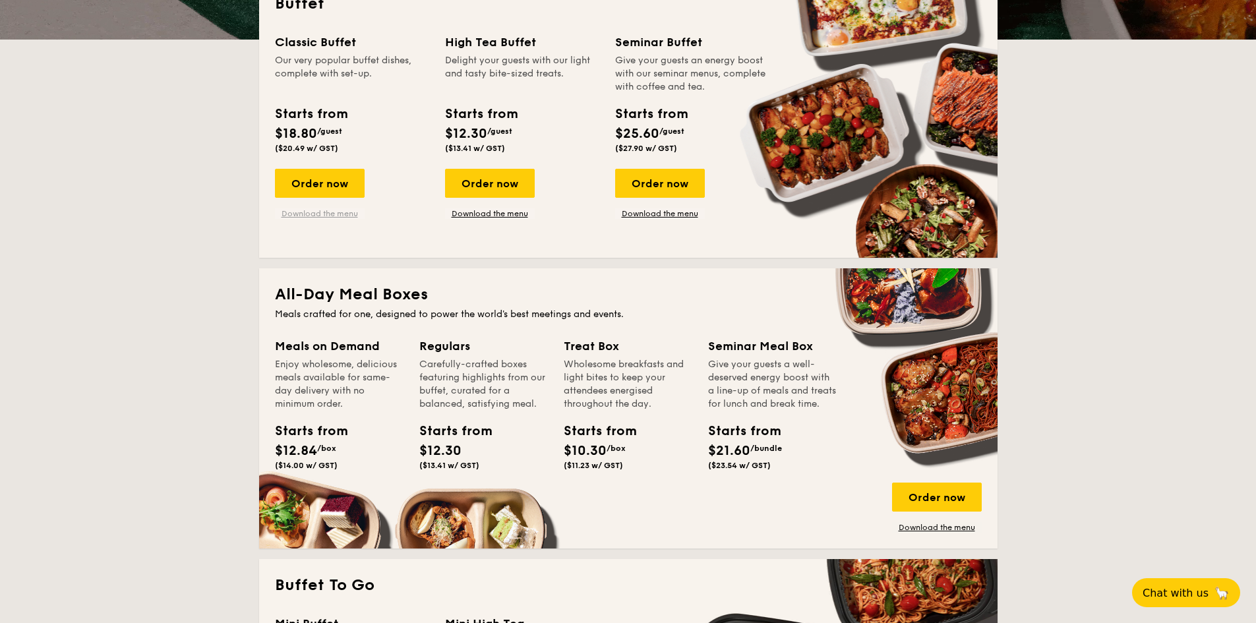
click at [329, 213] on link "Download the menu" at bounding box center [320, 213] width 90 height 11
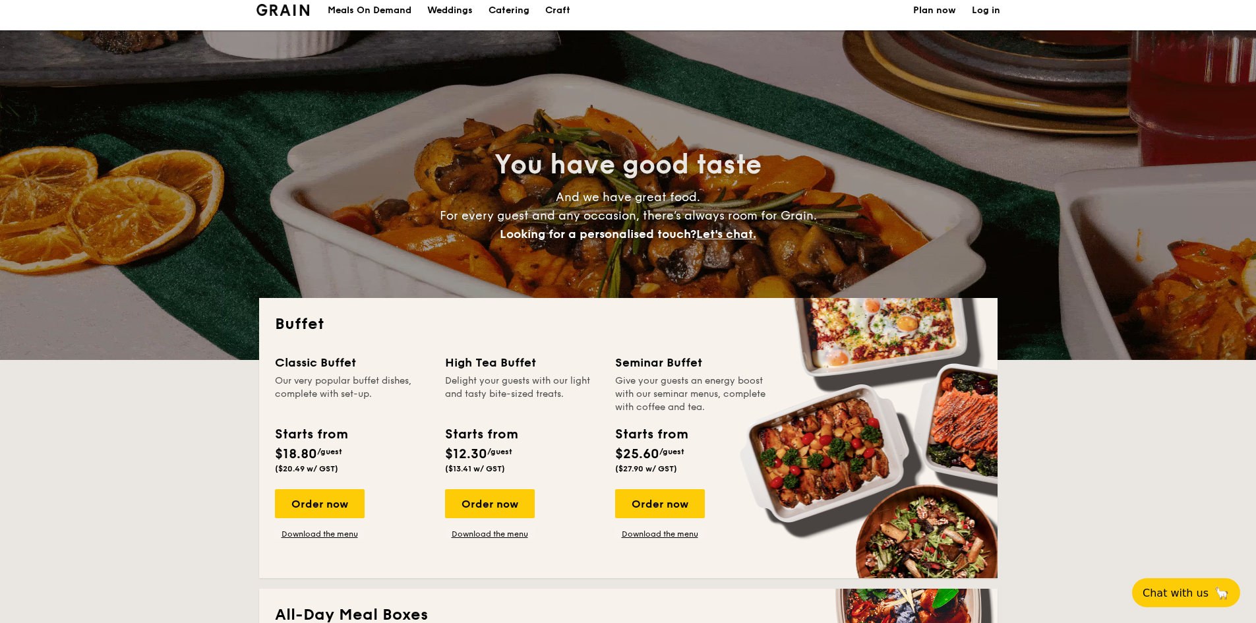
scroll to position [0, 0]
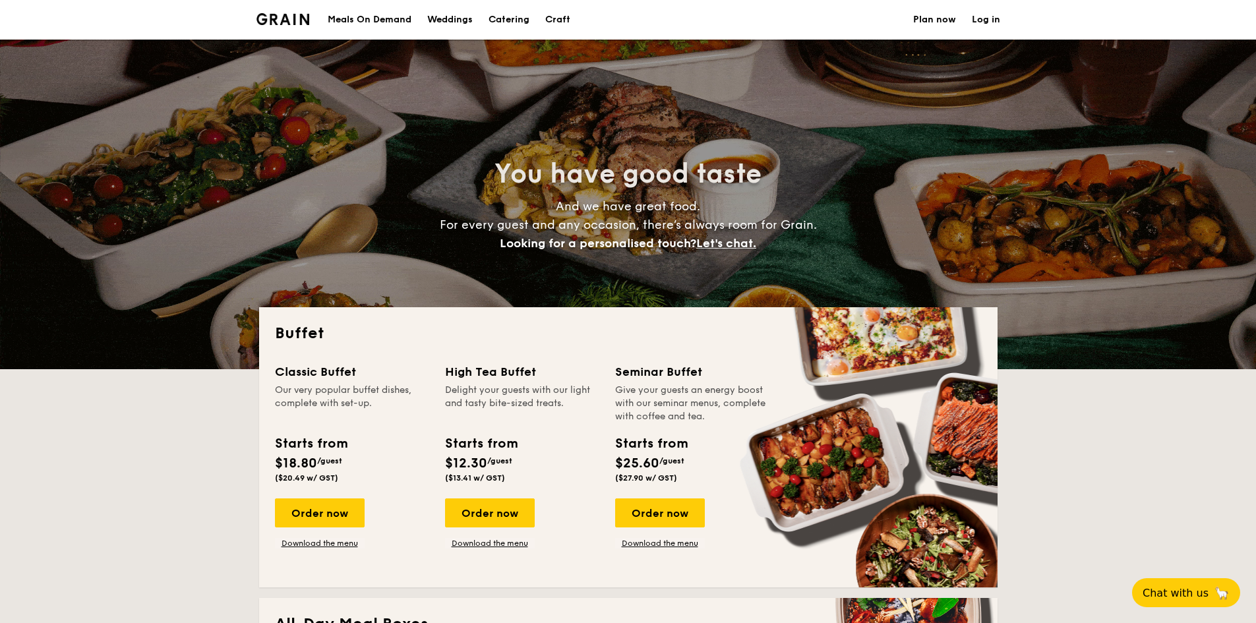
click at [272, 13] on img at bounding box center [282, 19] width 53 height 12
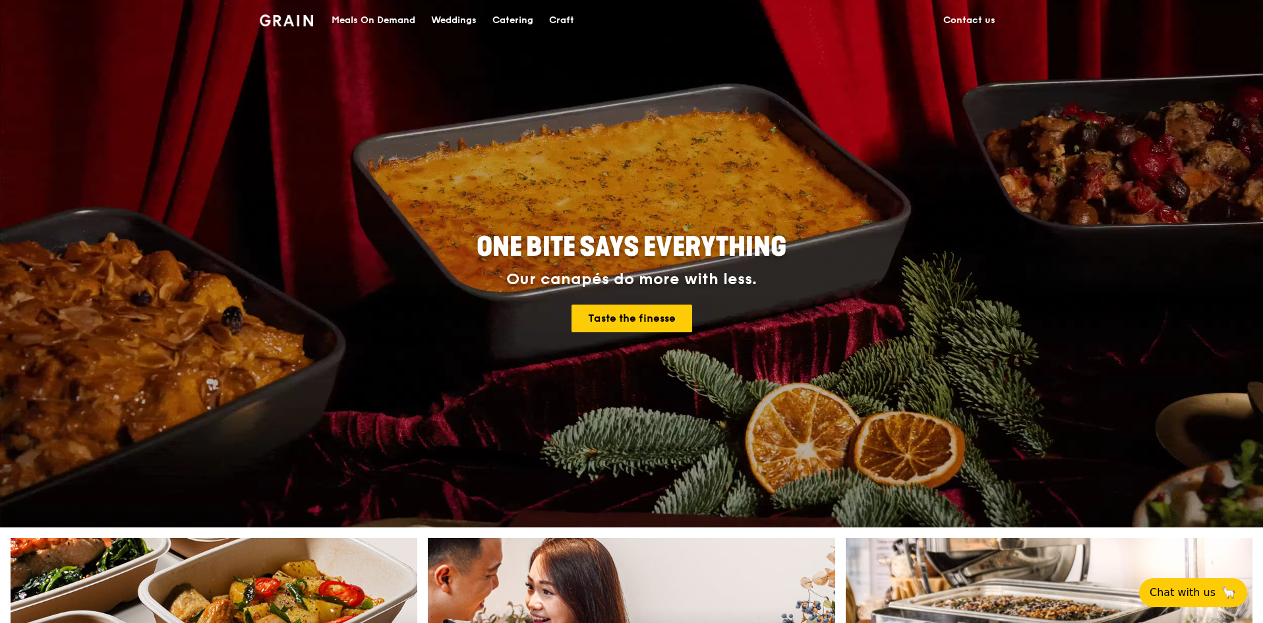
click at [394, 21] on div "Meals On Demand" at bounding box center [374, 21] width 84 height 40
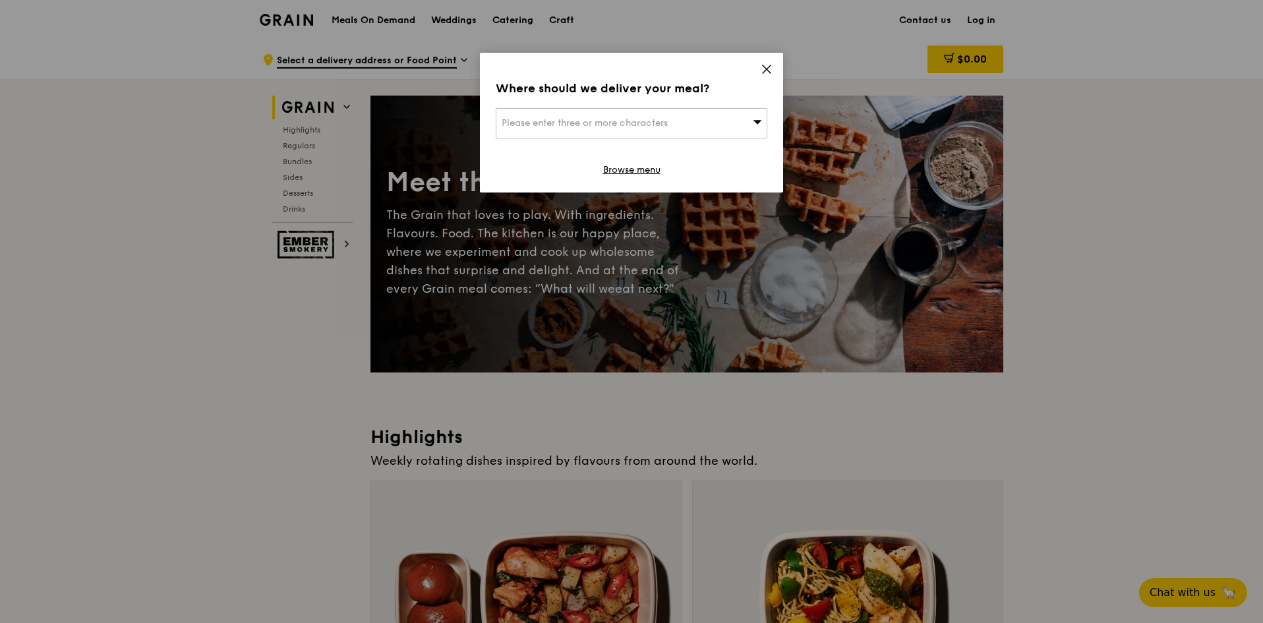
click at [763, 73] on icon at bounding box center [767, 69] width 12 height 12
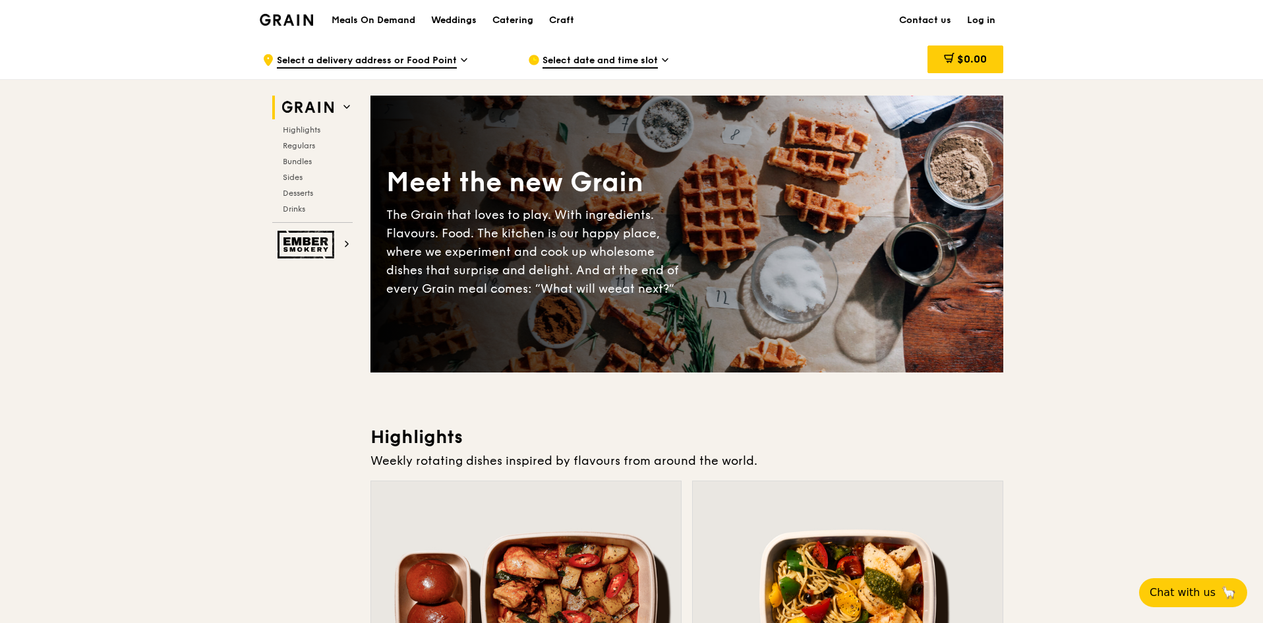
click at [310, 23] on img at bounding box center [286, 20] width 53 height 12
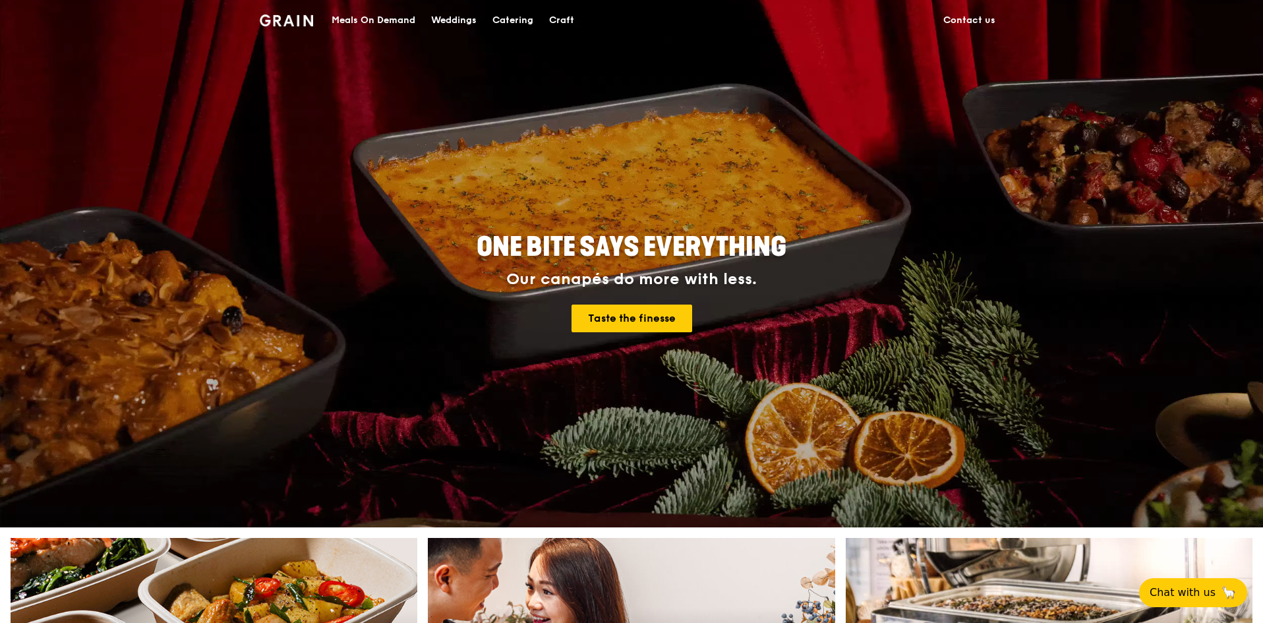
click at [385, 19] on div "Meals On Demand" at bounding box center [374, 21] width 84 height 40
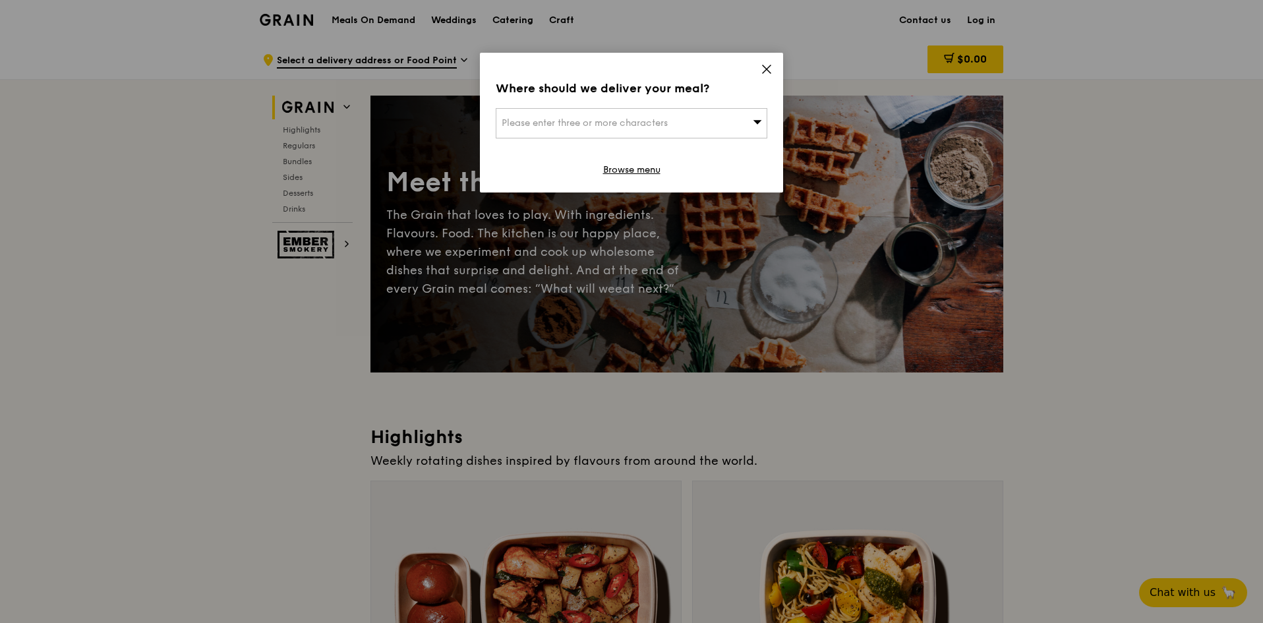
click at [770, 66] on icon at bounding box center [767, 69] width 12 height 12
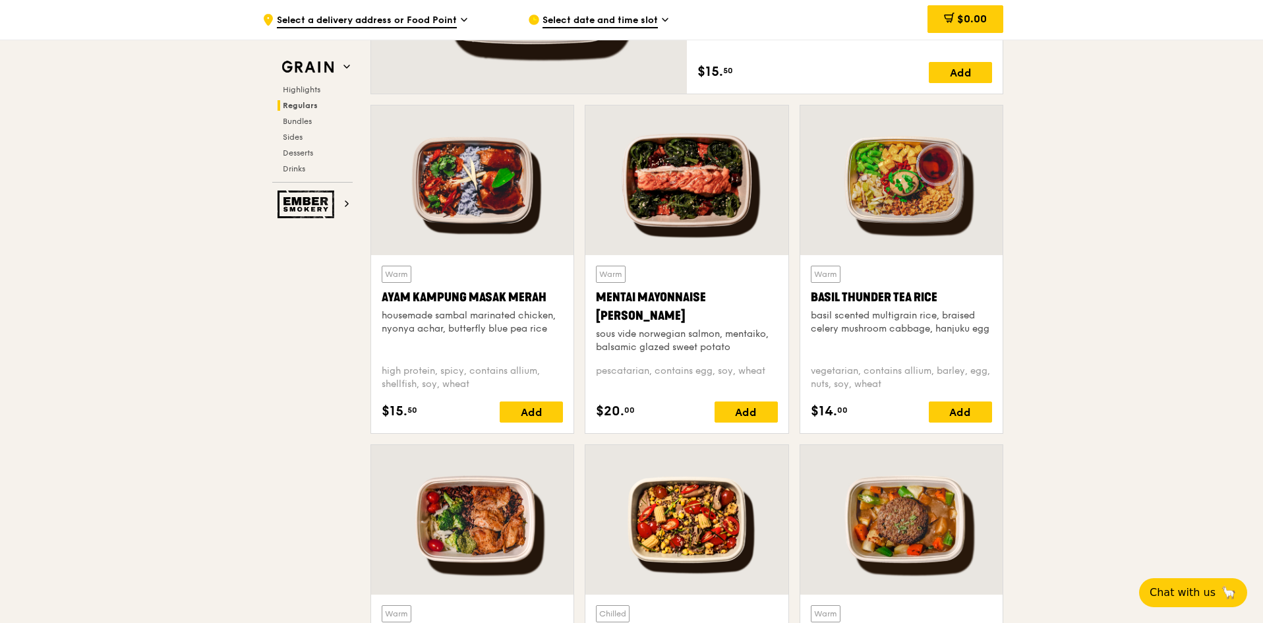
scroll to position [1116, 0]
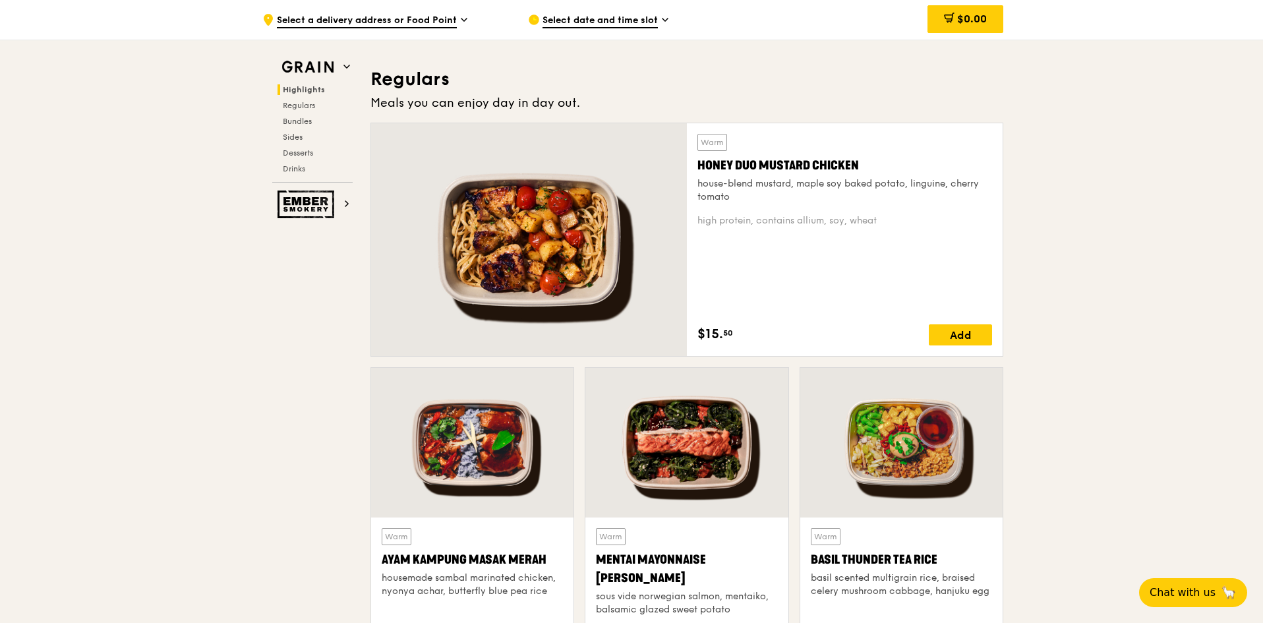
click at [310, 91] on span "Highlights" at bounding box center [304, 89] width 42 height 9
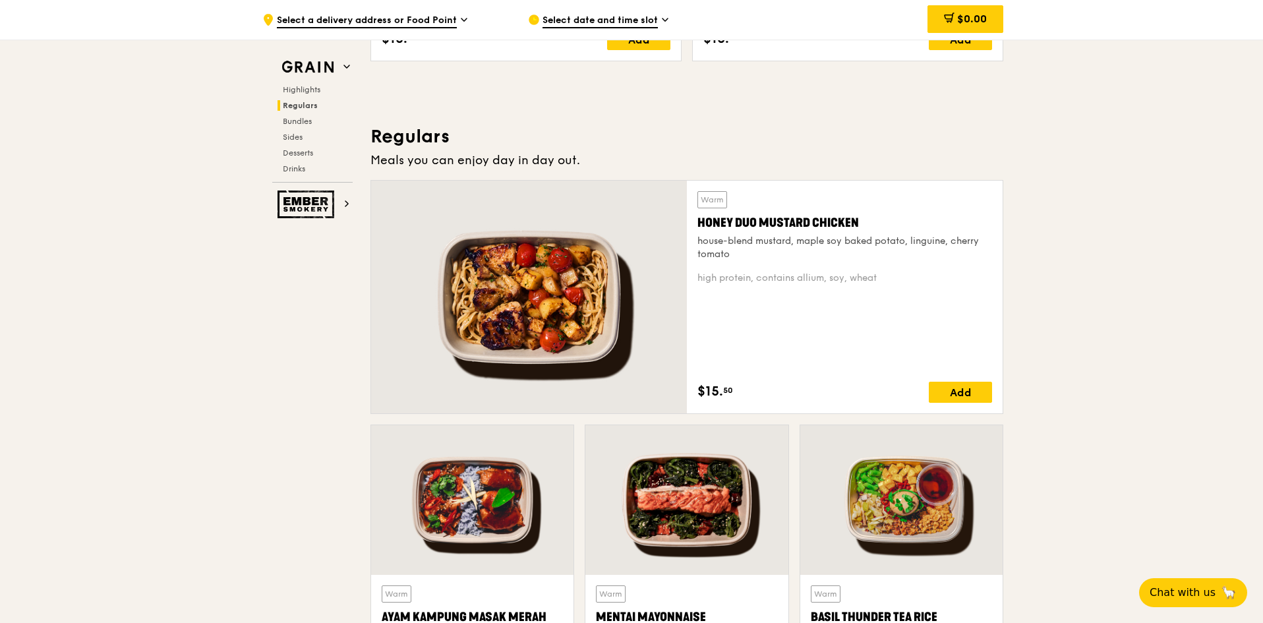
scroll to position [1031, 0]
